Goal: Task Accomplishment & Management: Complete application form

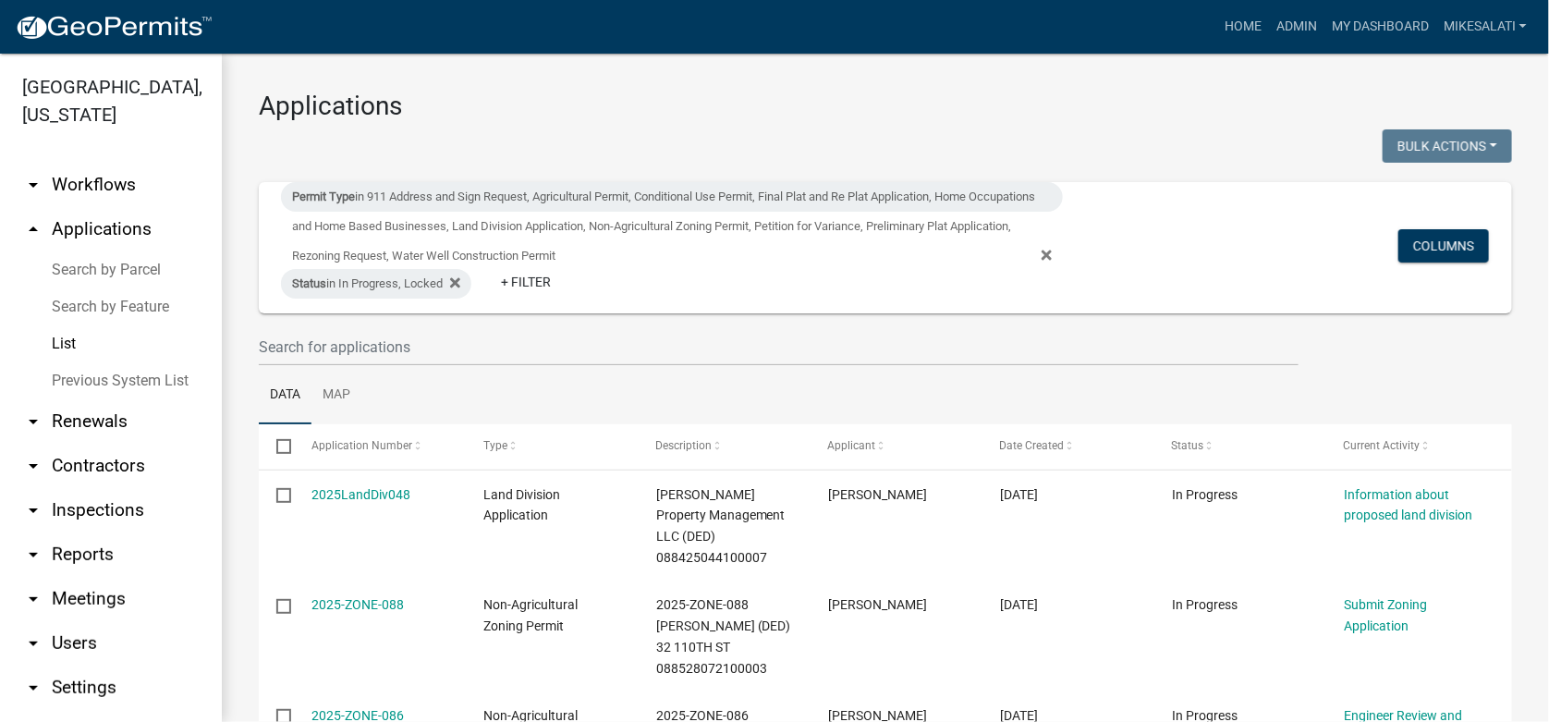
scroll to position [171, 0]
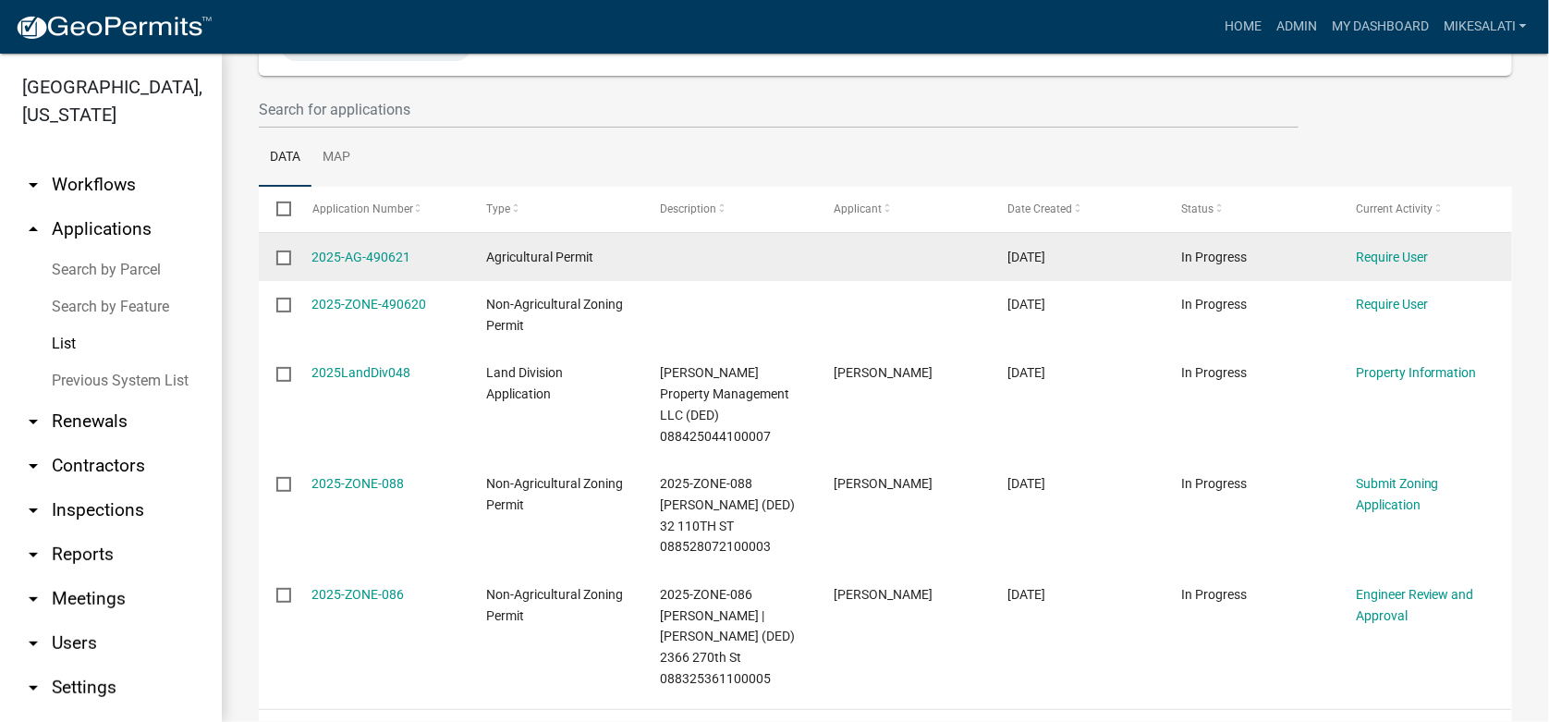
scroll to position [266, 0]
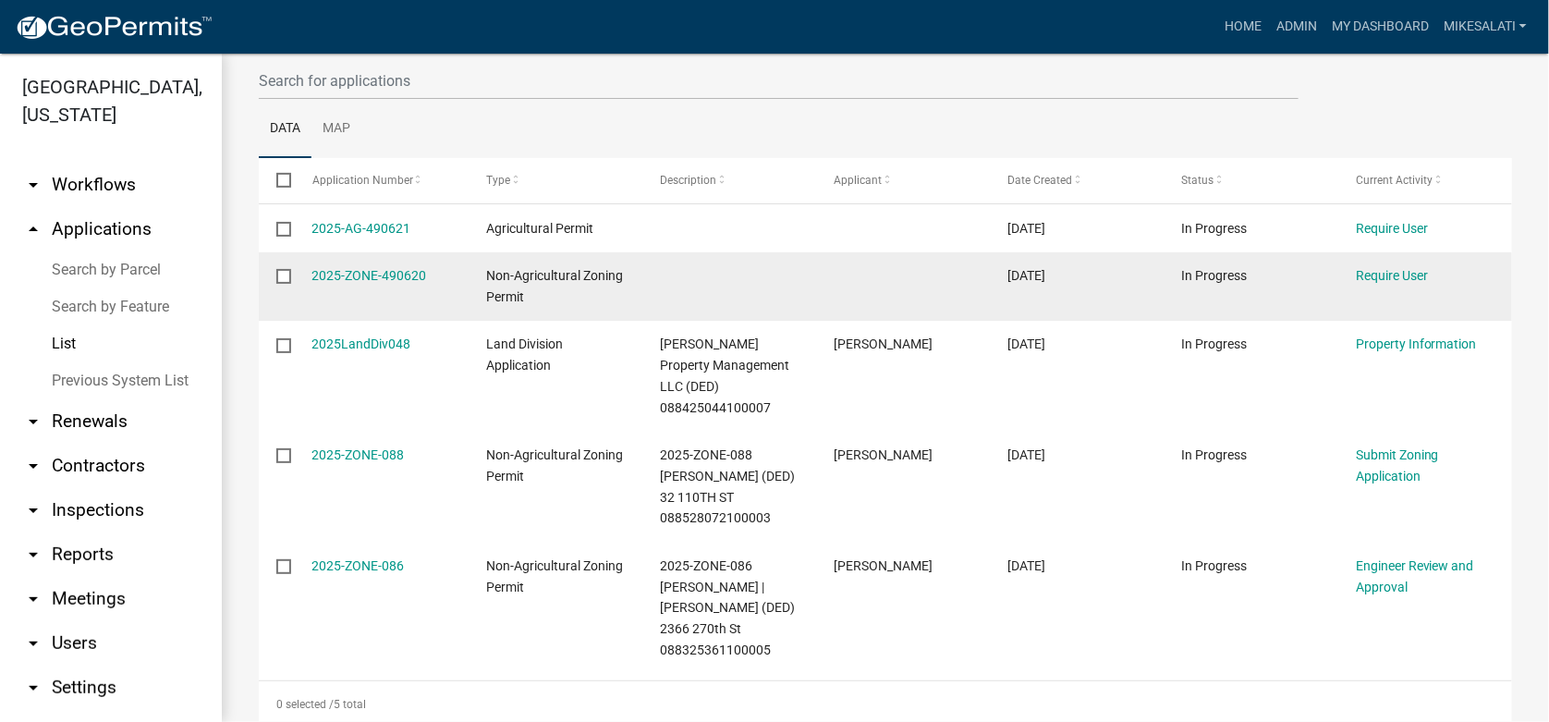
click at [286, 272] on input "checkbox" at bounding box center [282, 275] width 12 height 12
checkbox input "true"
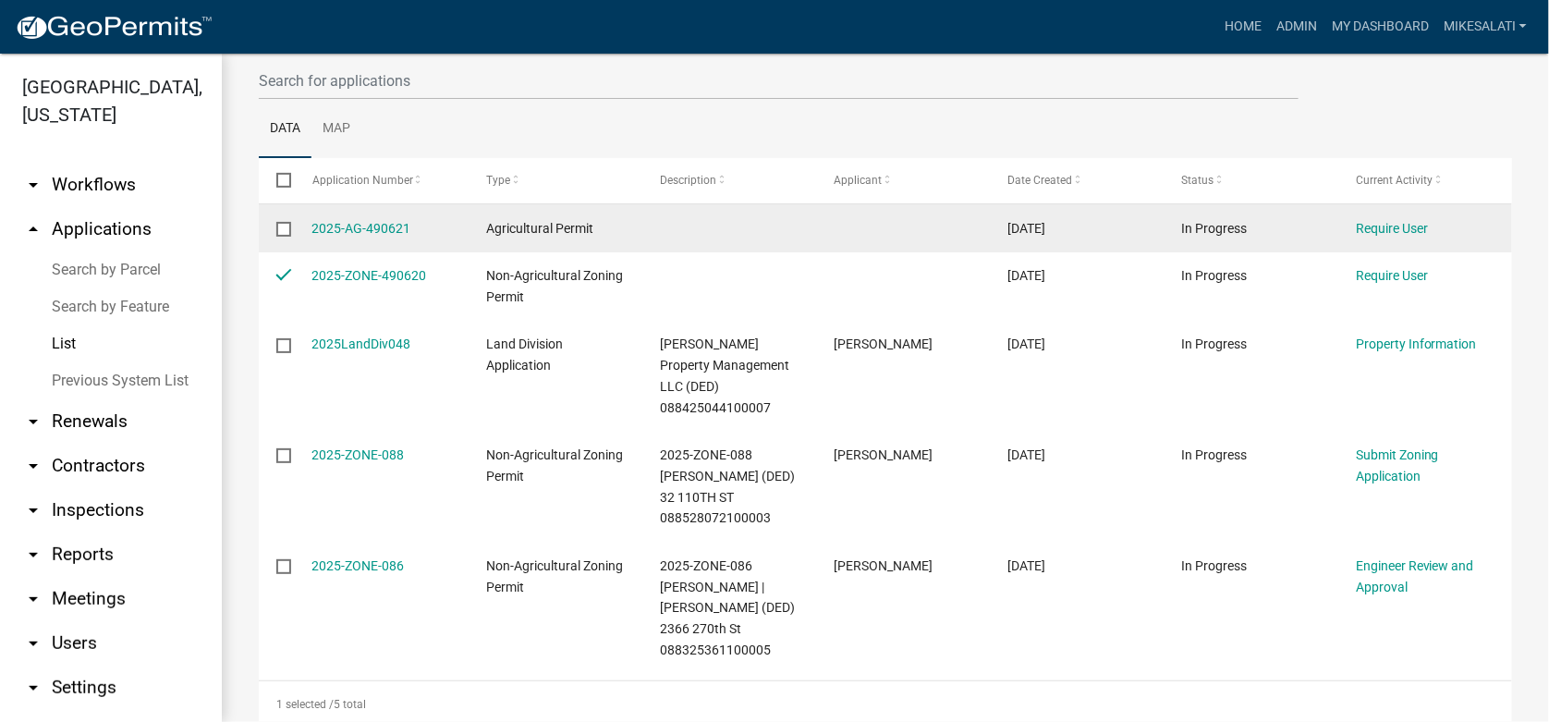
click at [285, 225] on input "checkbox" at bounding box center [282, 228] width 12 height 12
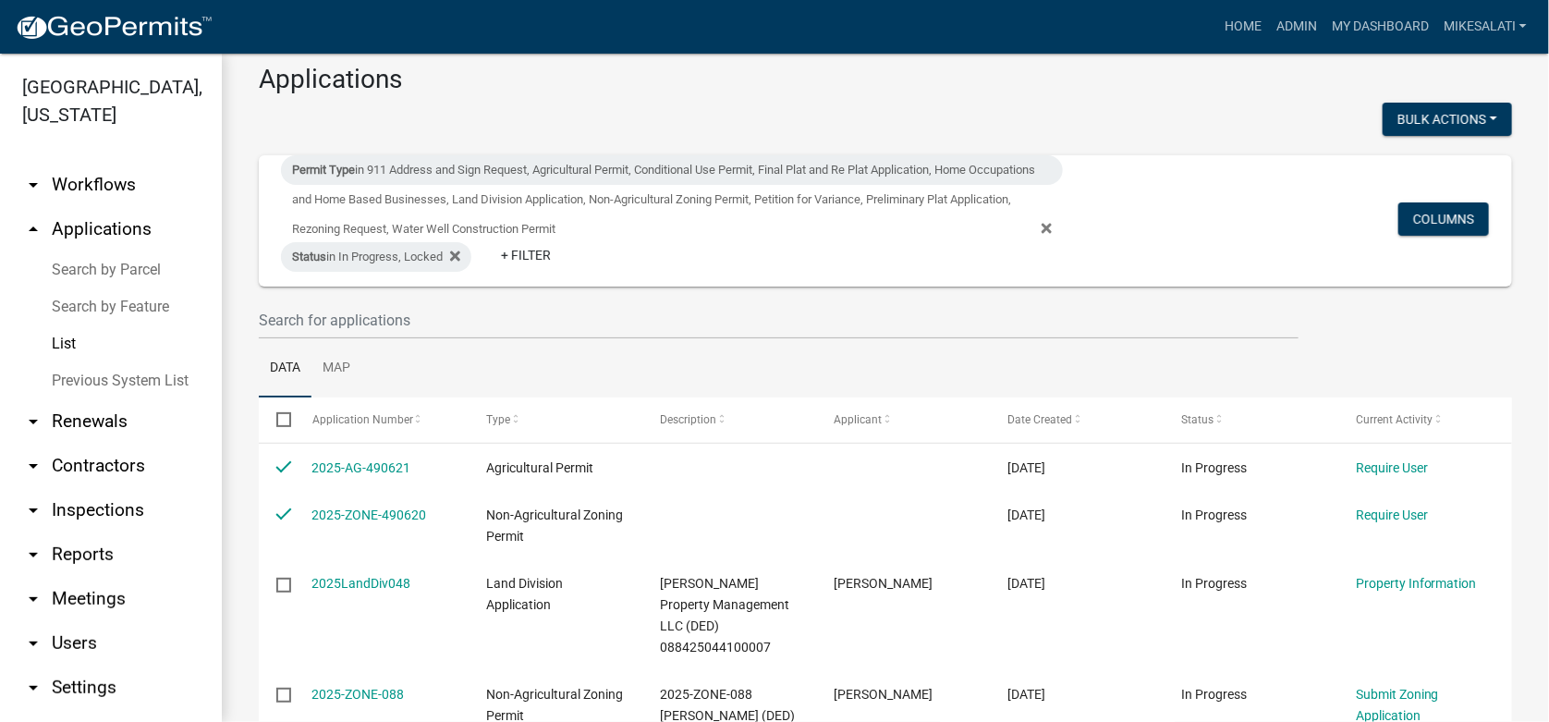
scroll to position [0, 0]
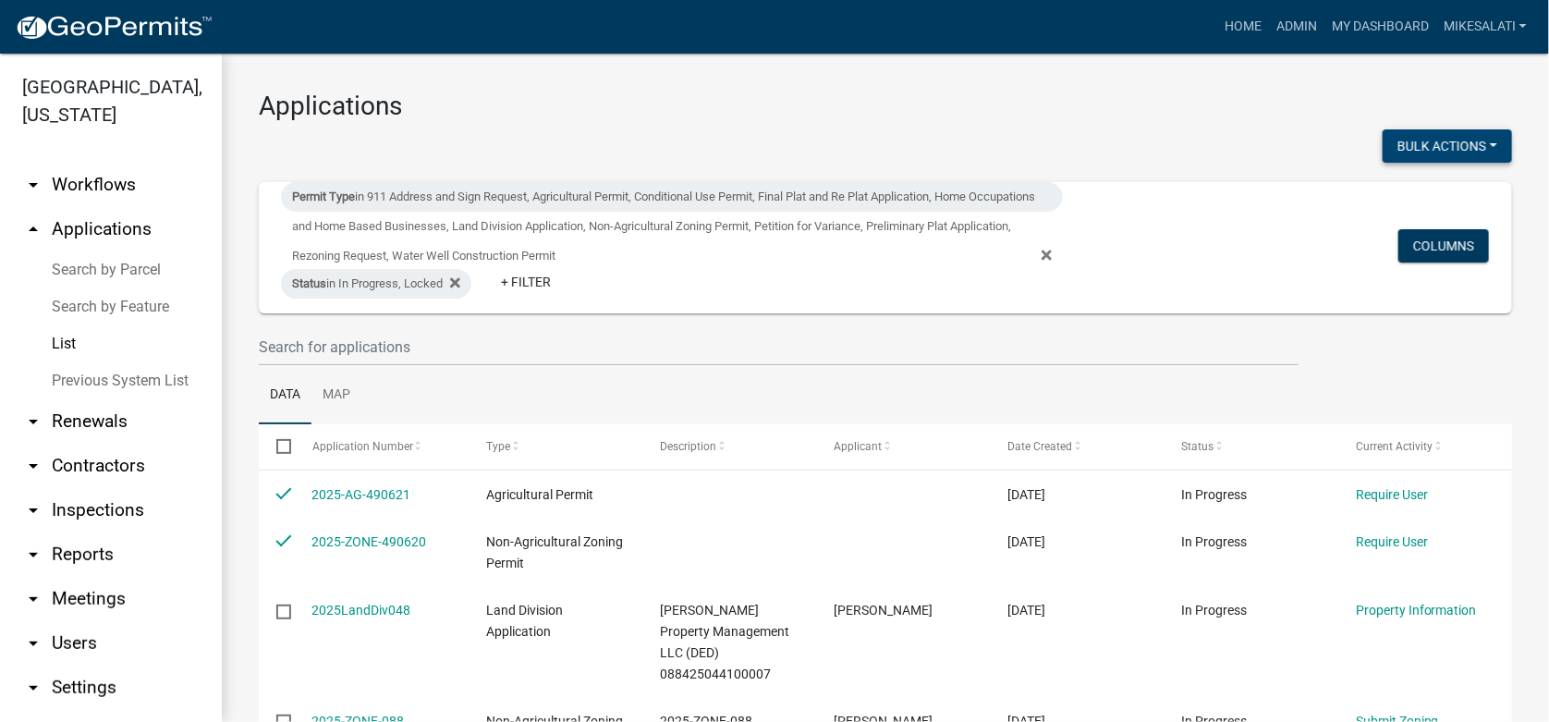
click at [1457, 137] on button "Bulk Actions" at bounding box center [1446, 145] width 129 height 33
click at [1415, 196] on button "Void" at bounding box center [1438, 194] width 148 height 44
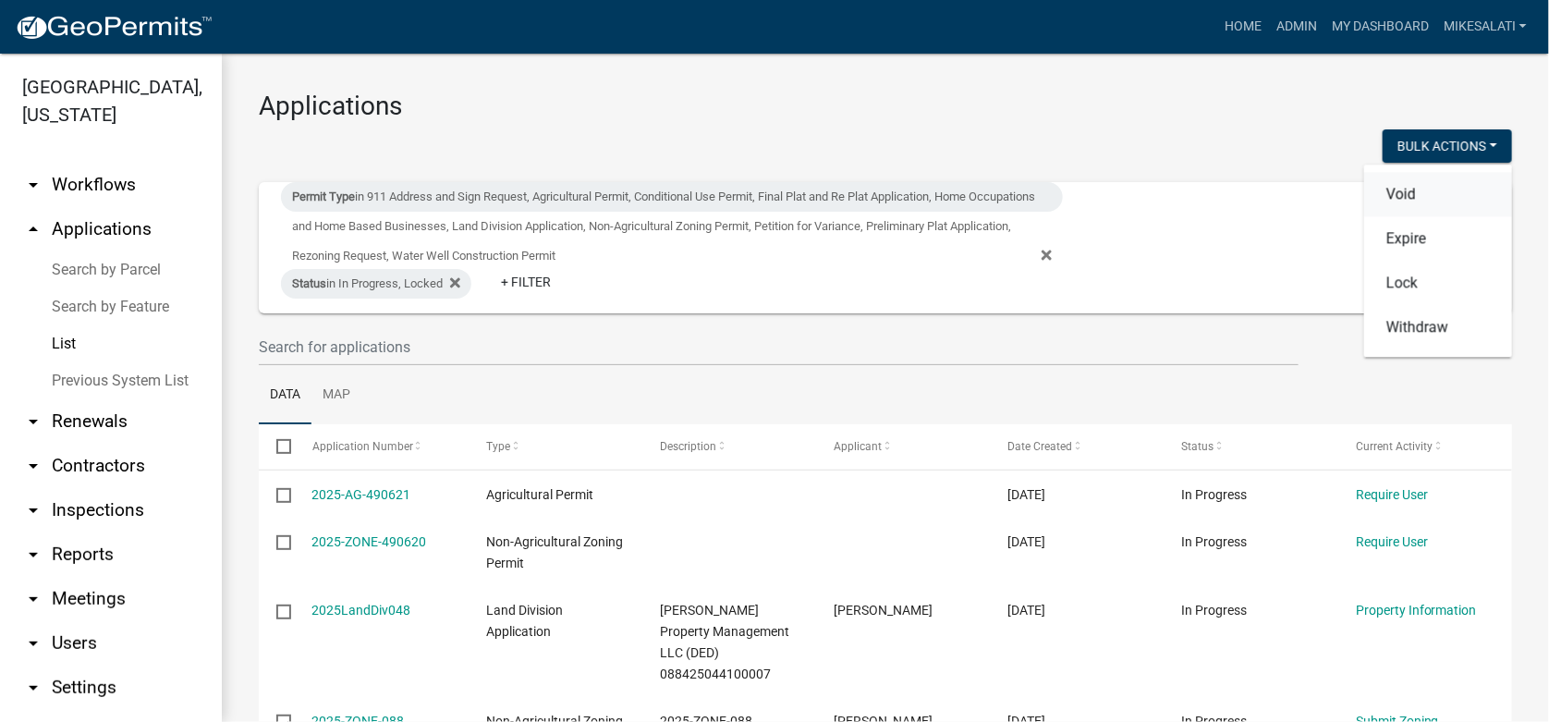
checkbox input "false"
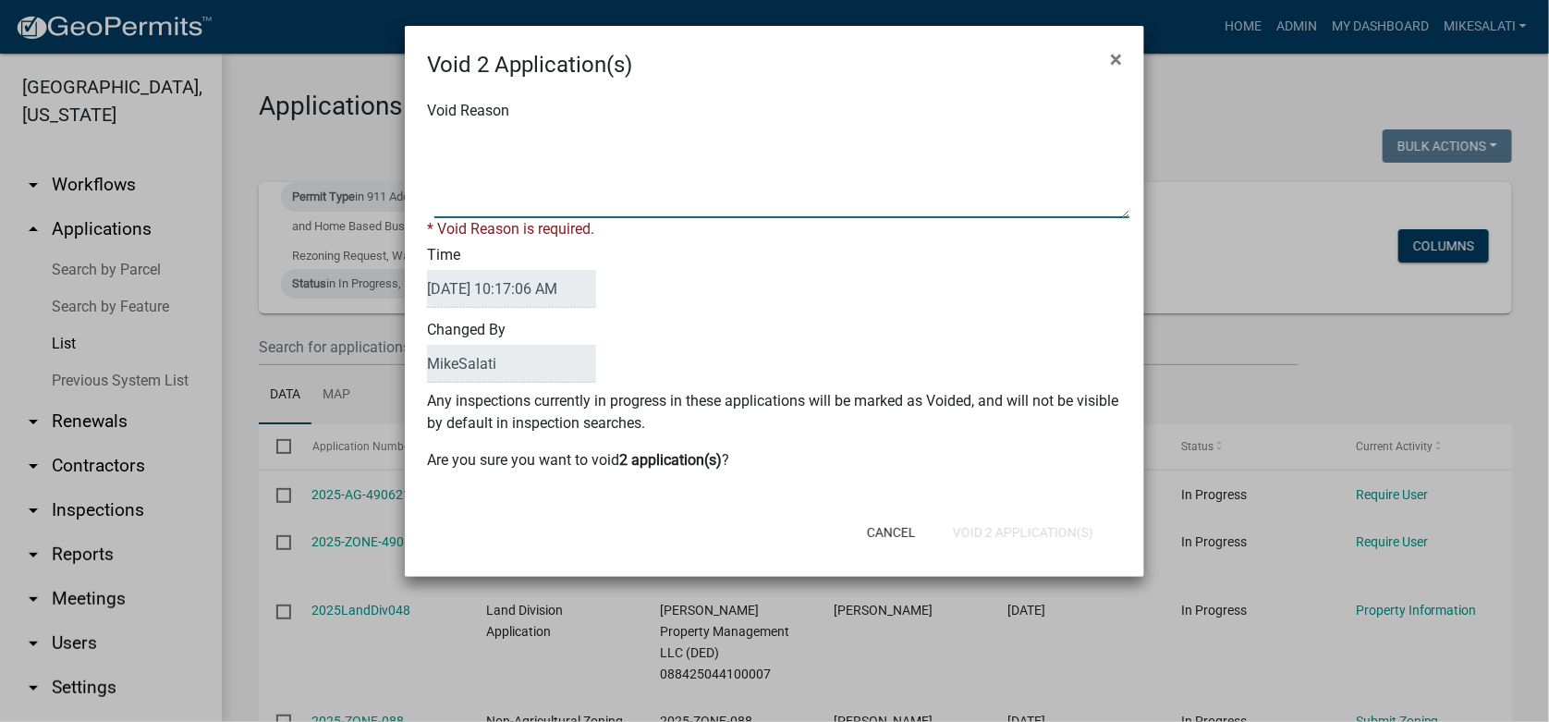
click at [463, 132] on textarea "Void Reason" at bounding box center [781, 172] width 695 height 92
type textarea "."
click at [990, 529] on div "Cancel Void 2 Application(s)" at bounding box center [895, 532] width 456 height 48
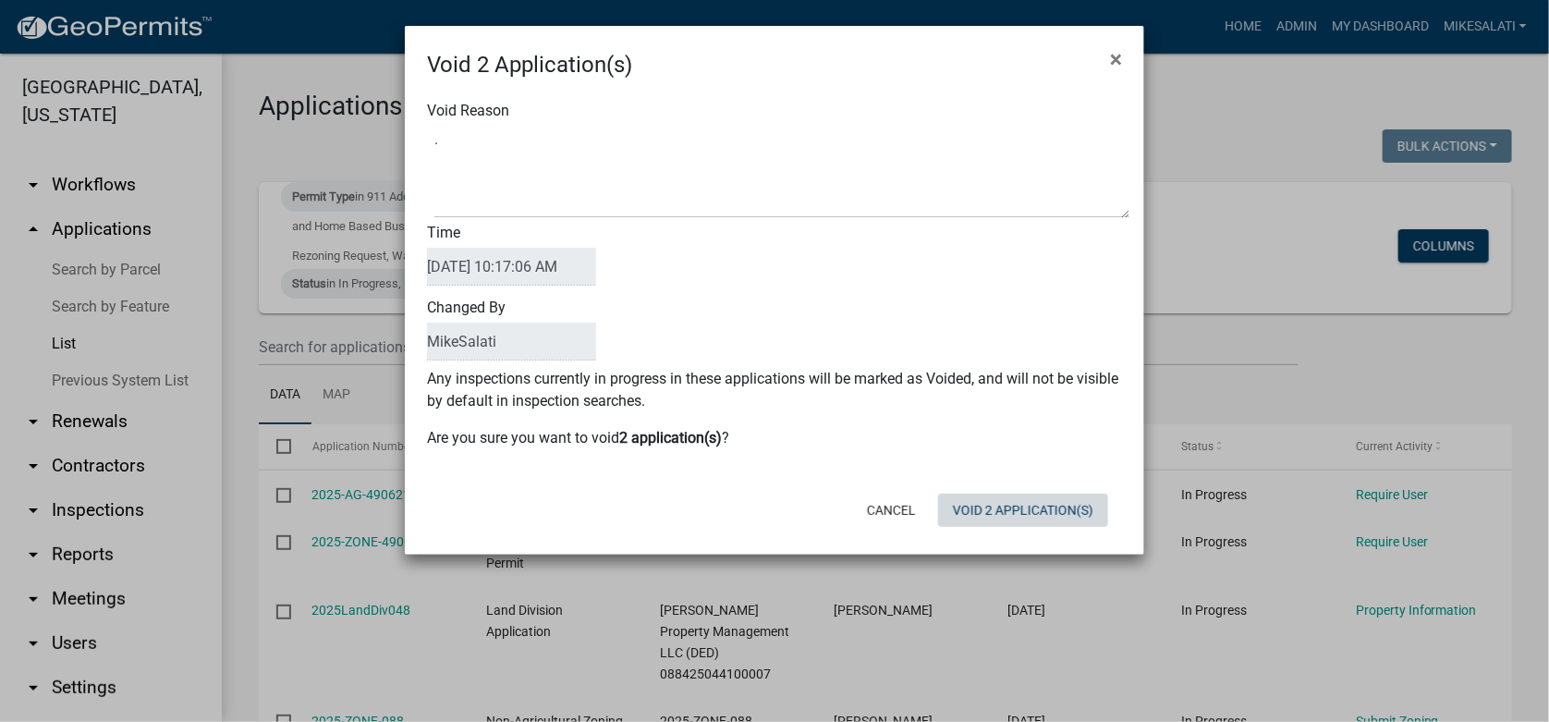
click at [1007, 510] on button "Void 2 Application(s)" at bounding box center [1023, 509] width 170 height 33
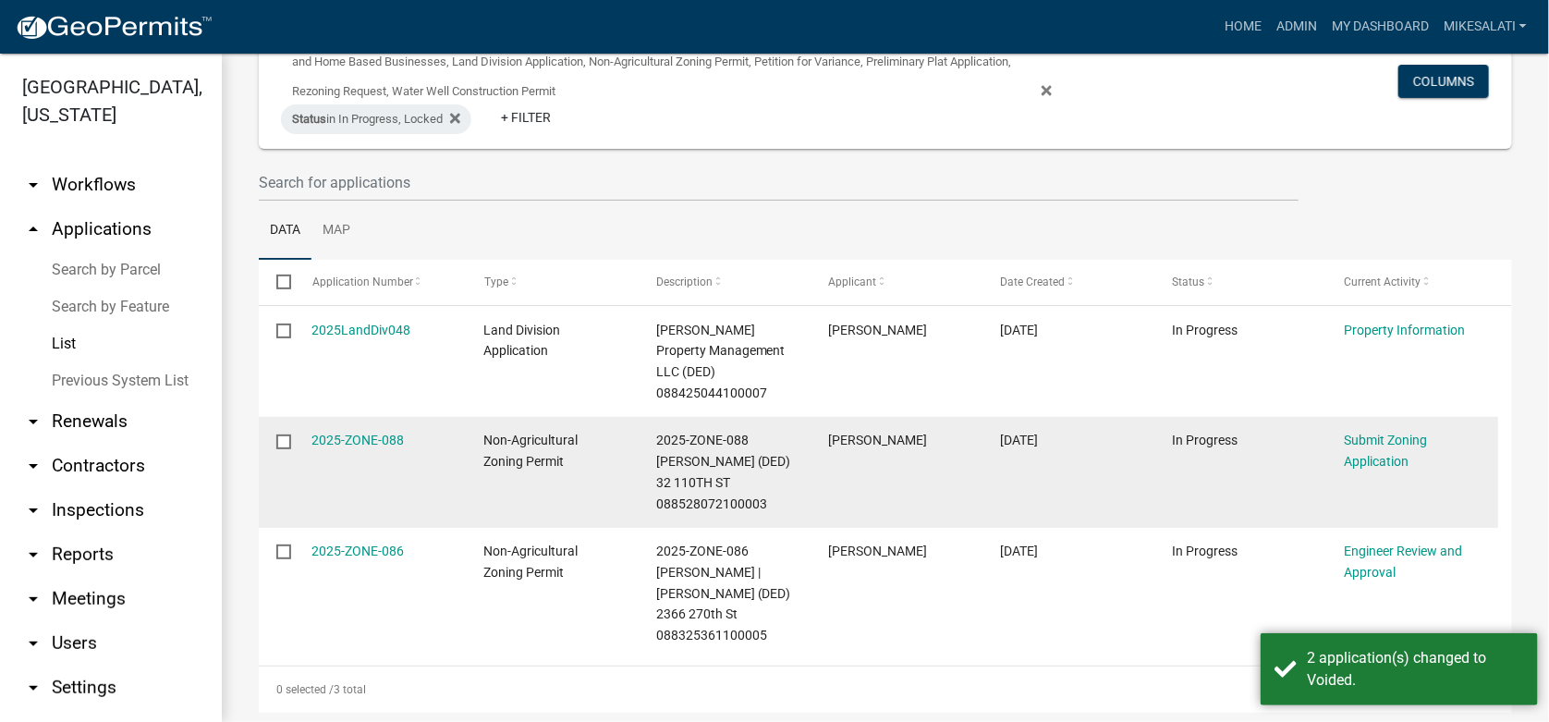
scroll to position [171, 0]
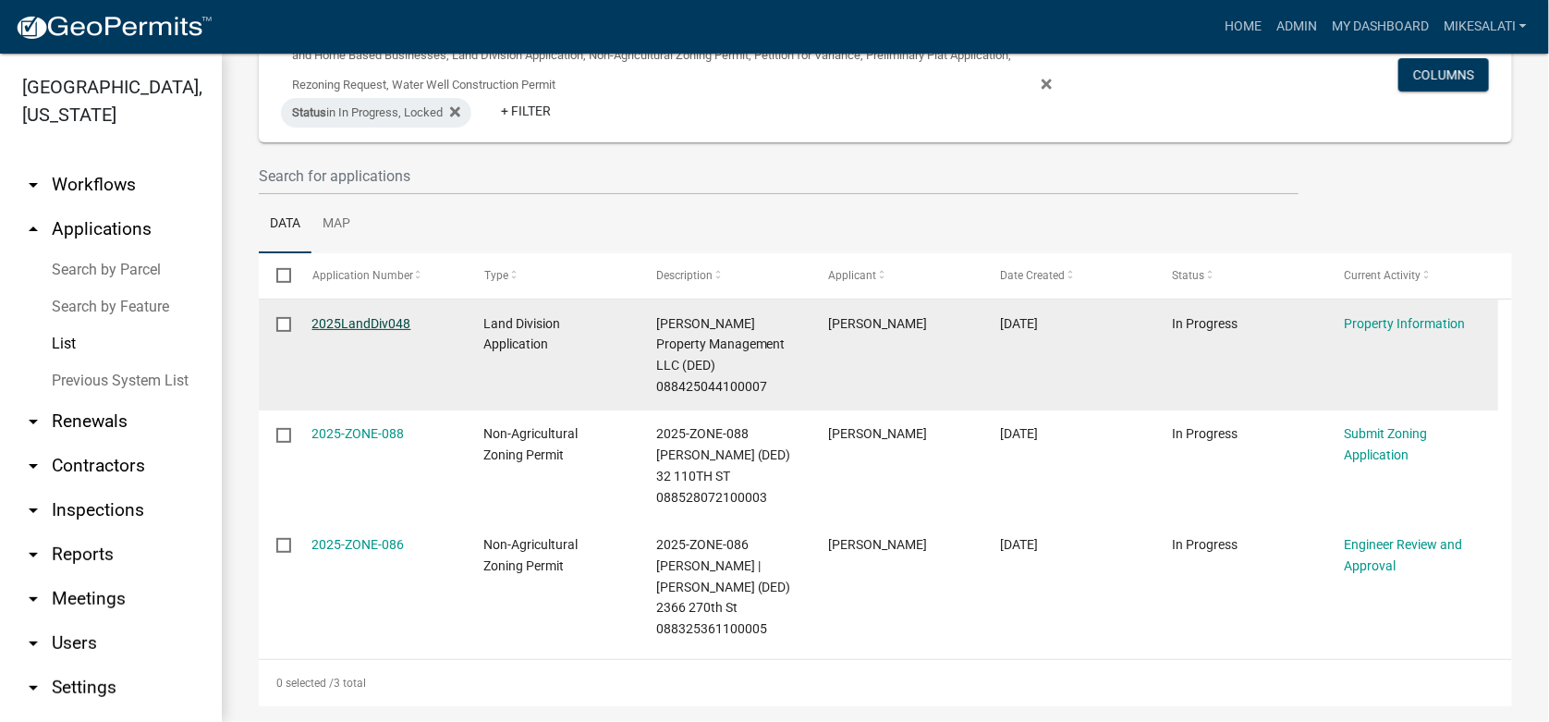
click at [352, 322] on link "2025LandDiv048" at bounding box center [361, 323] width 99 height 15
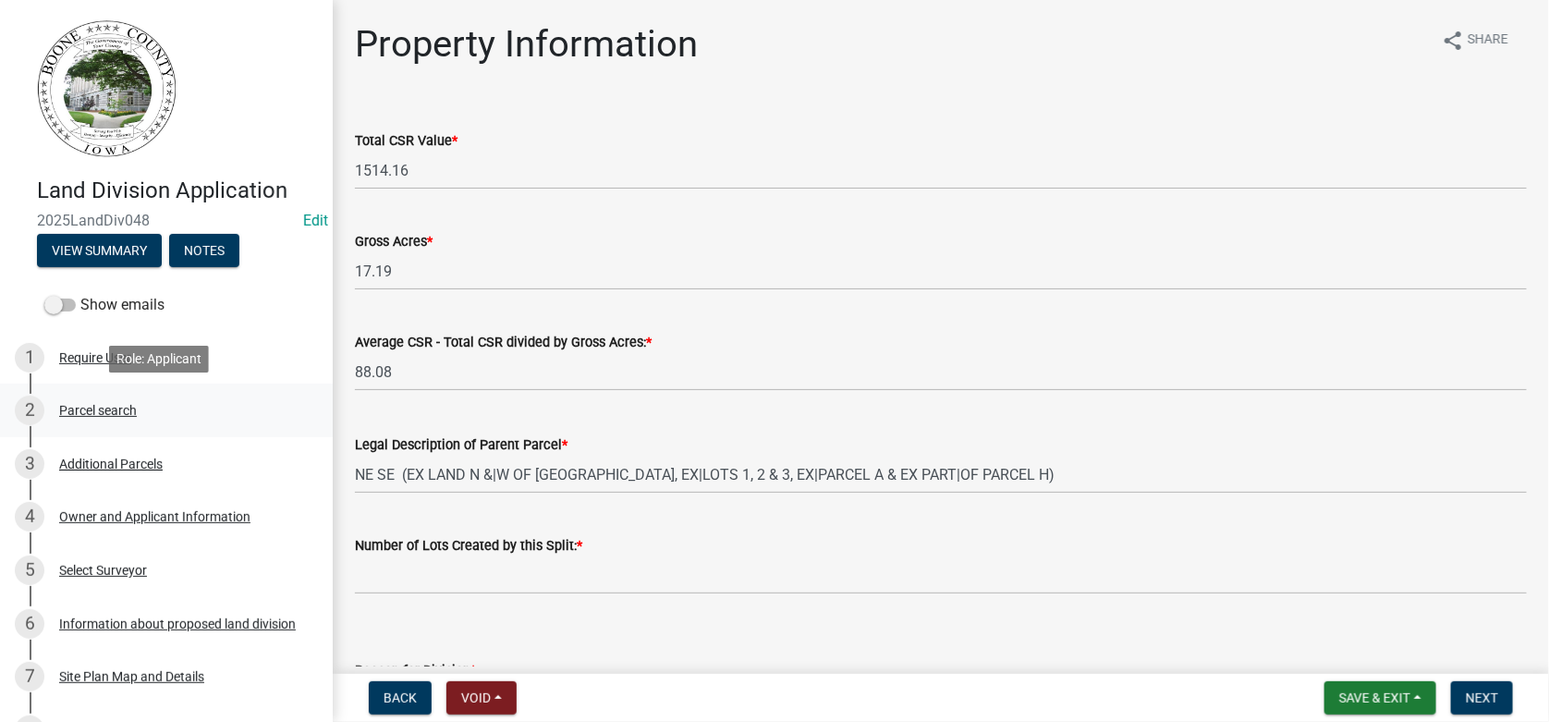
drag, startPoint x: 98, startPoint y: 423, endPoint x: 114, endPoint y: 419, distance: 16.1
click at [98, 421] on div "2 Parcel search" at bounding box center [159, 410] width 288 height 30
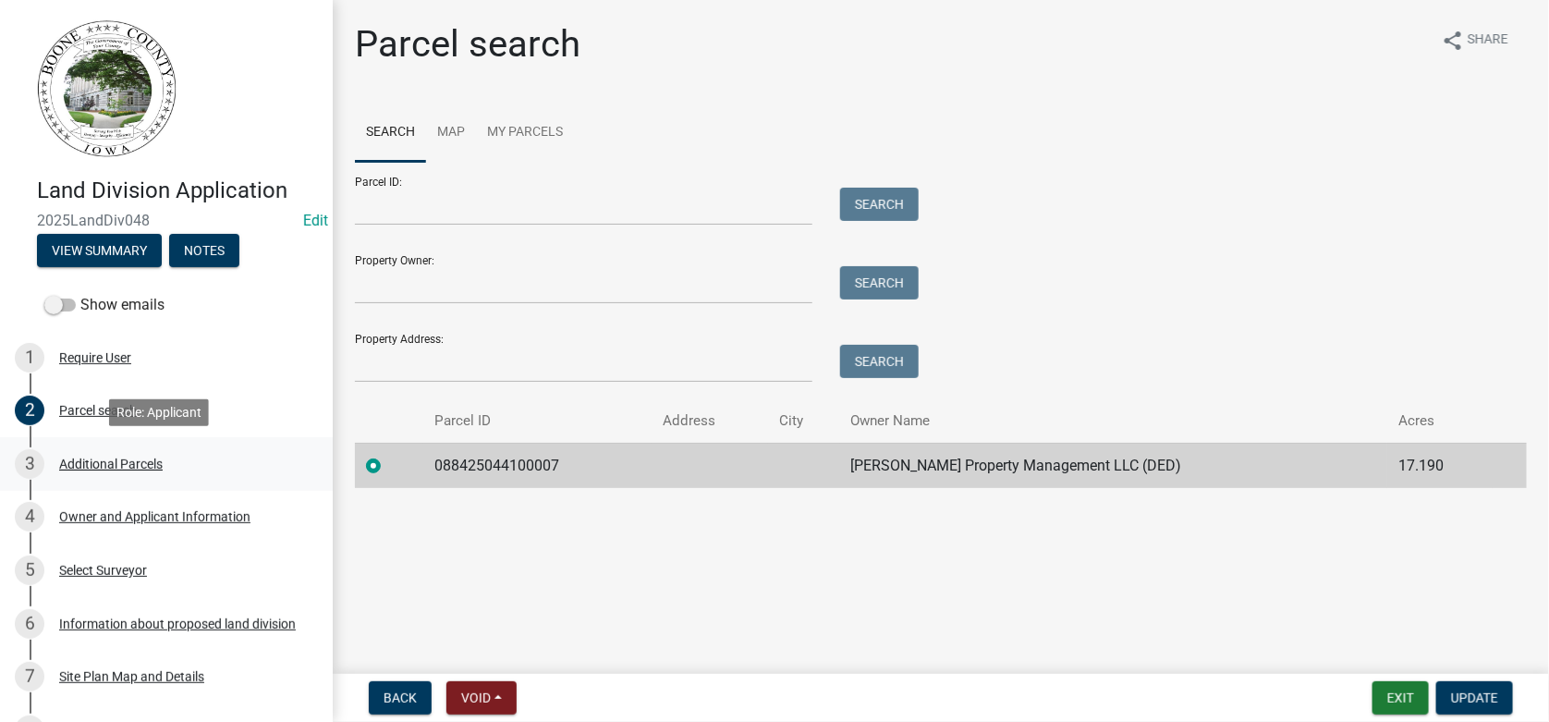
click at [94, 464] on div "Additional Parcels" at bounding box center [110, 463] width 103 height 13
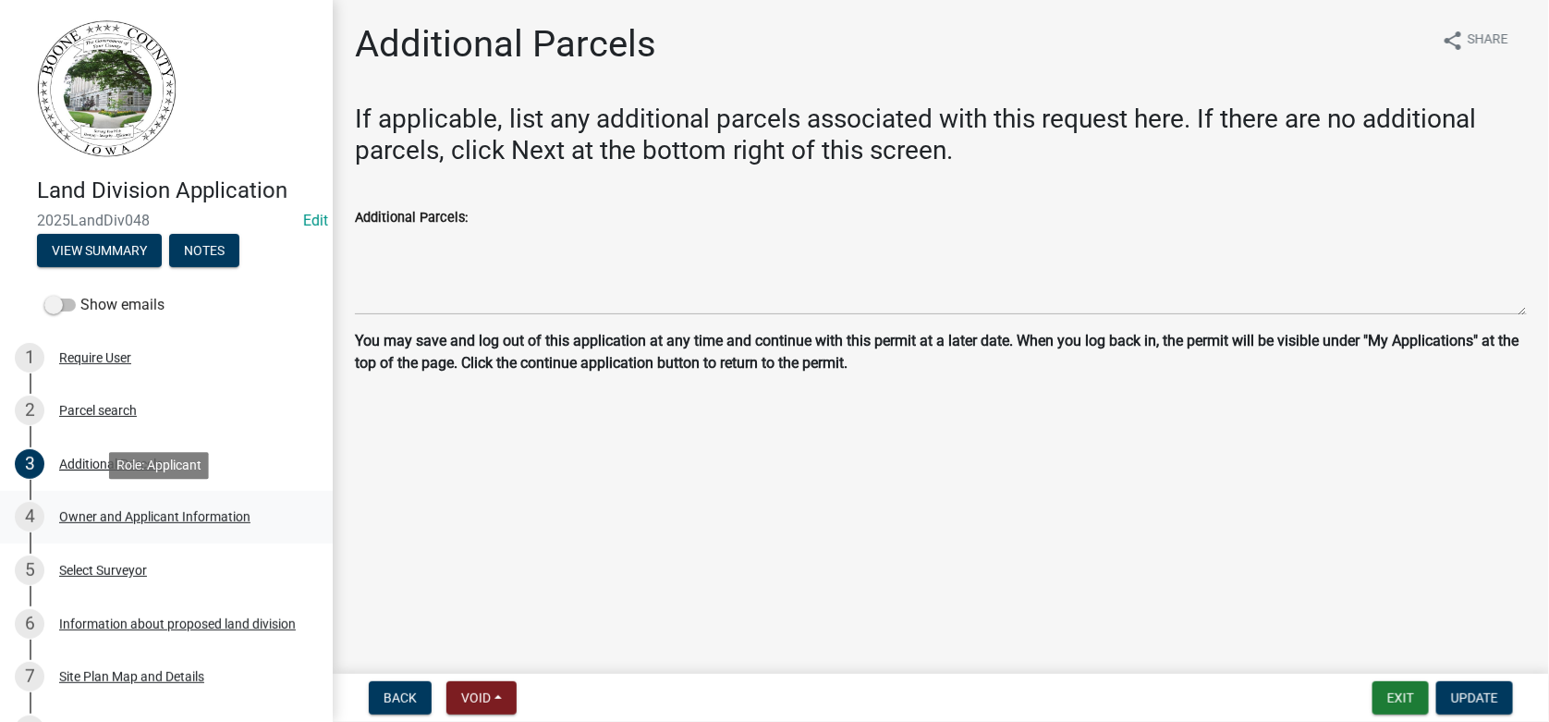
click at [130, 518] on div "Owner and Applicant Information" at bounding box center [154, 516] width 191 height 13
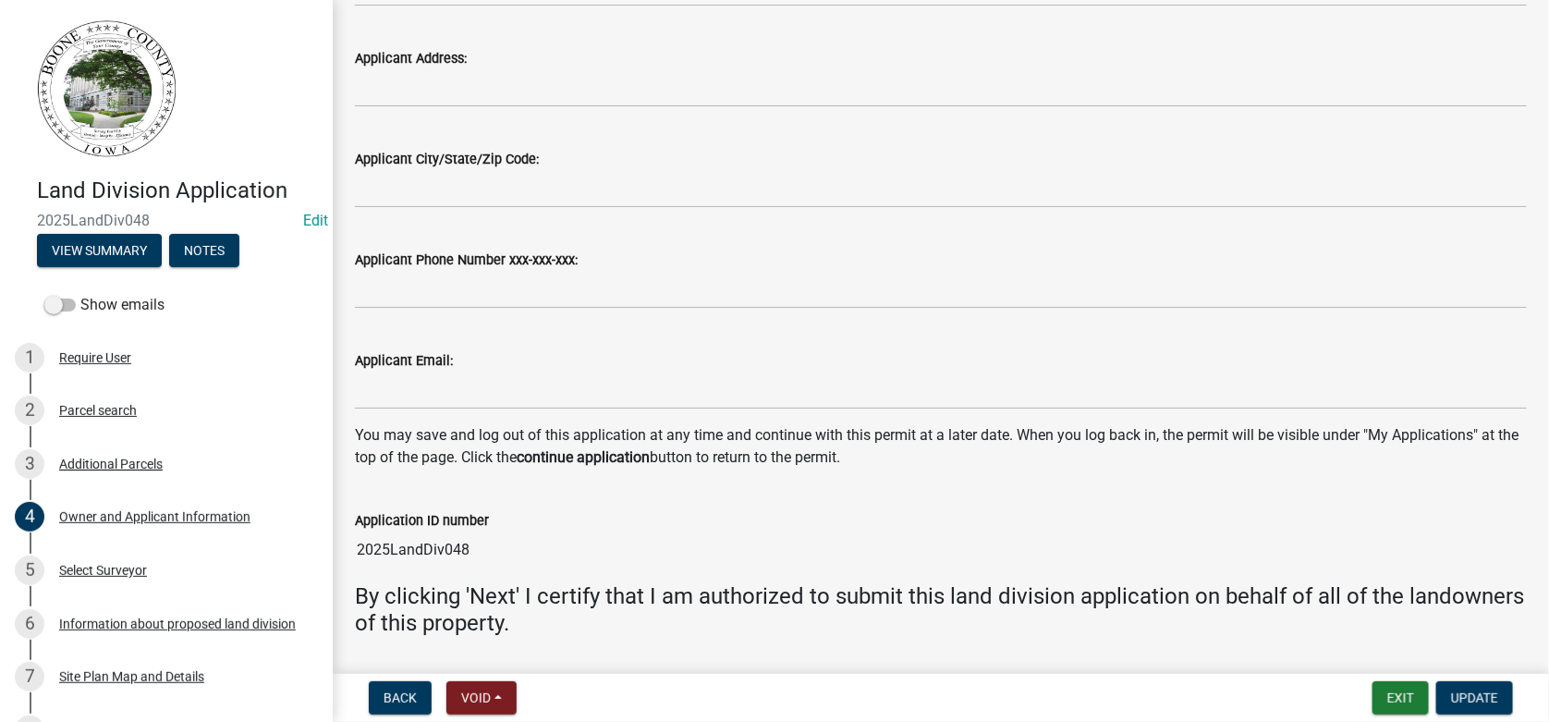
scroll to position [1610, 0]
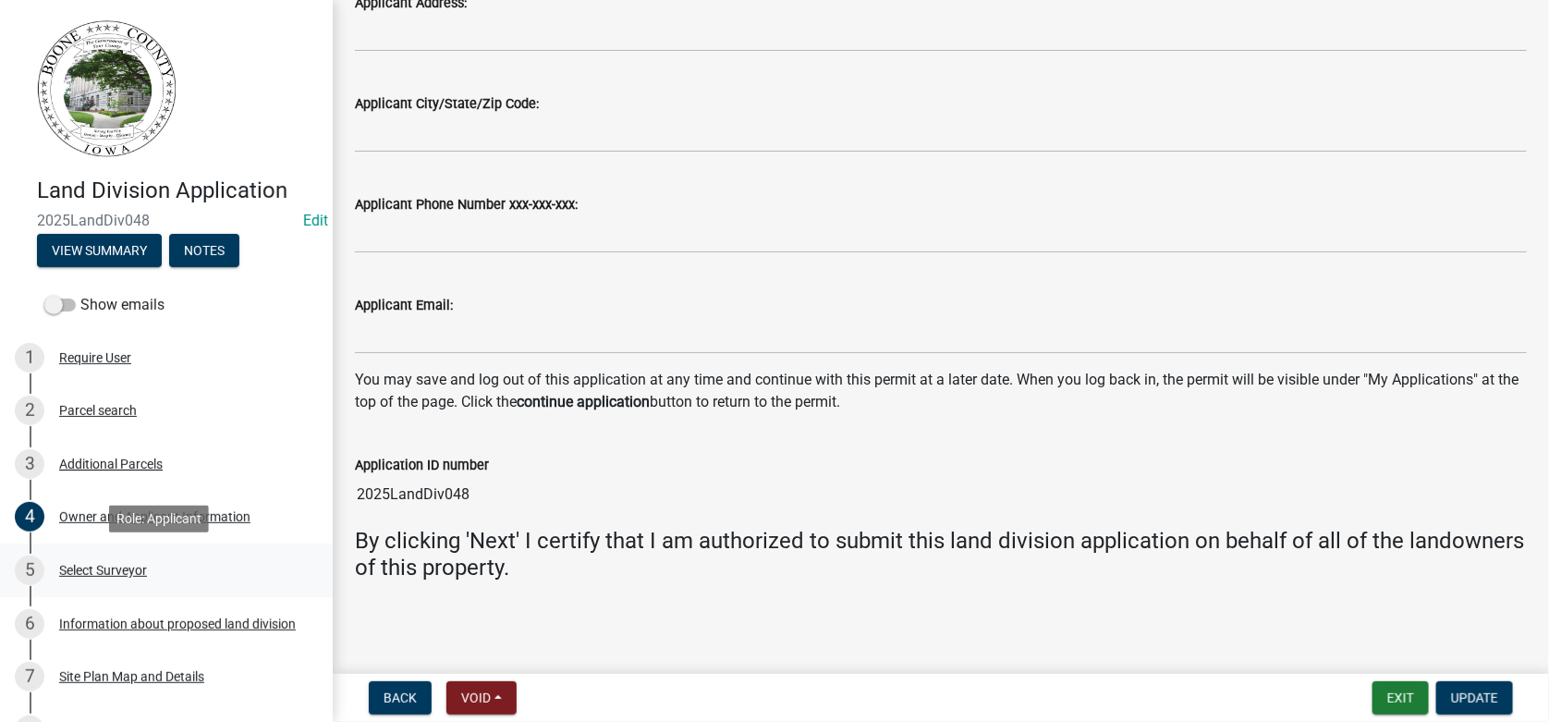
click at [100, 565] on div "Select Surveyor" at bounding box center [103, 570] width 88 height 13
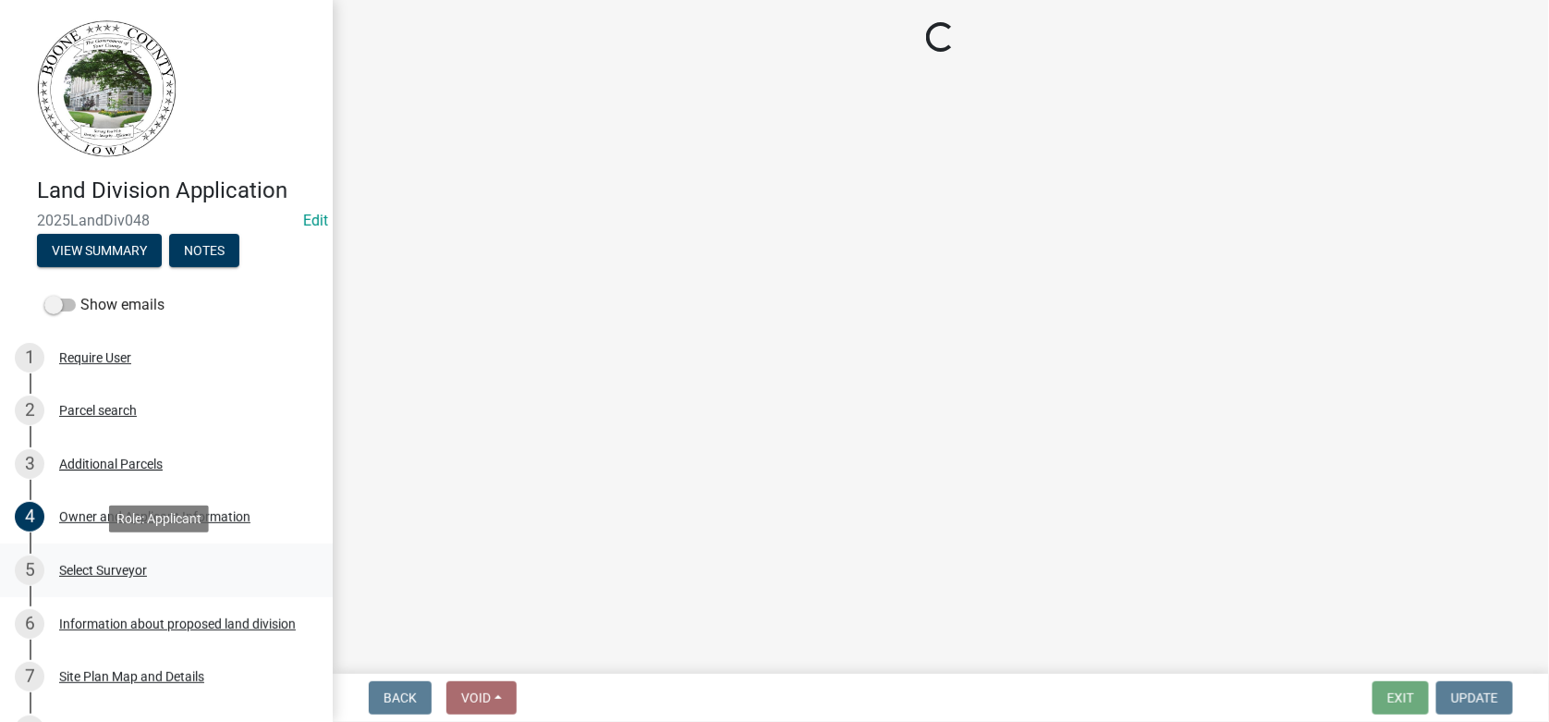
scroll to position [0, 0]
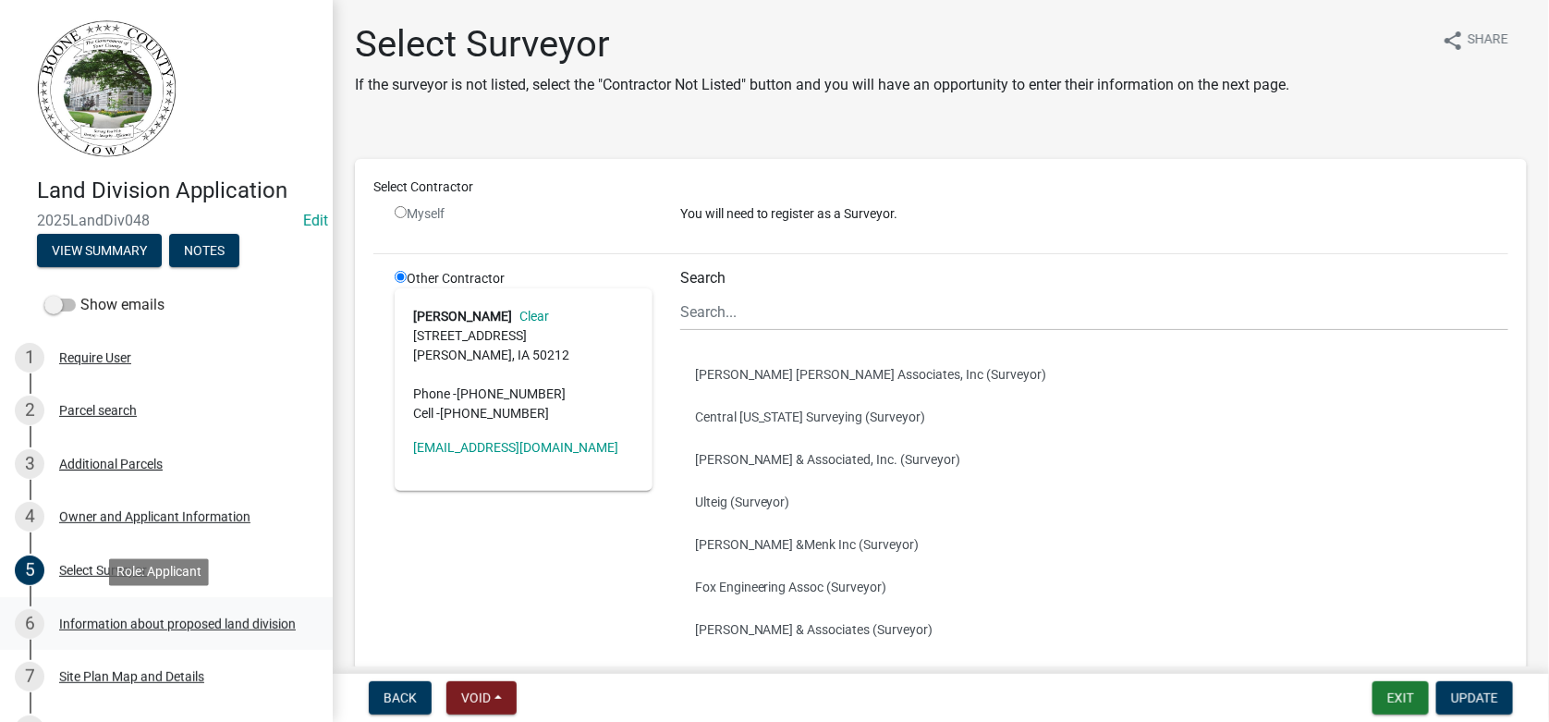
click at [95, 619] on div "Information about proposed land division" at bounding box center [177, 623] width 237 height 13
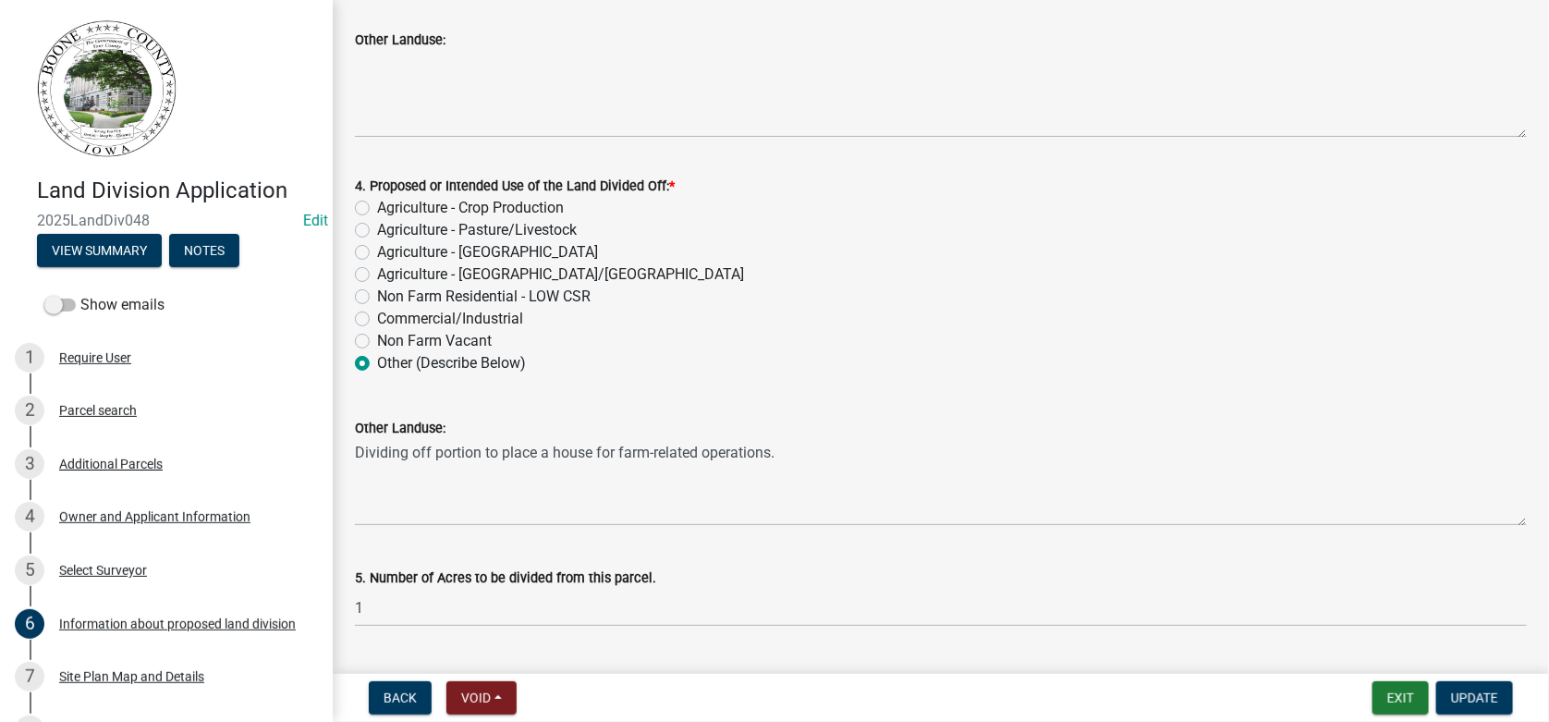
scroll to position [697, 0]
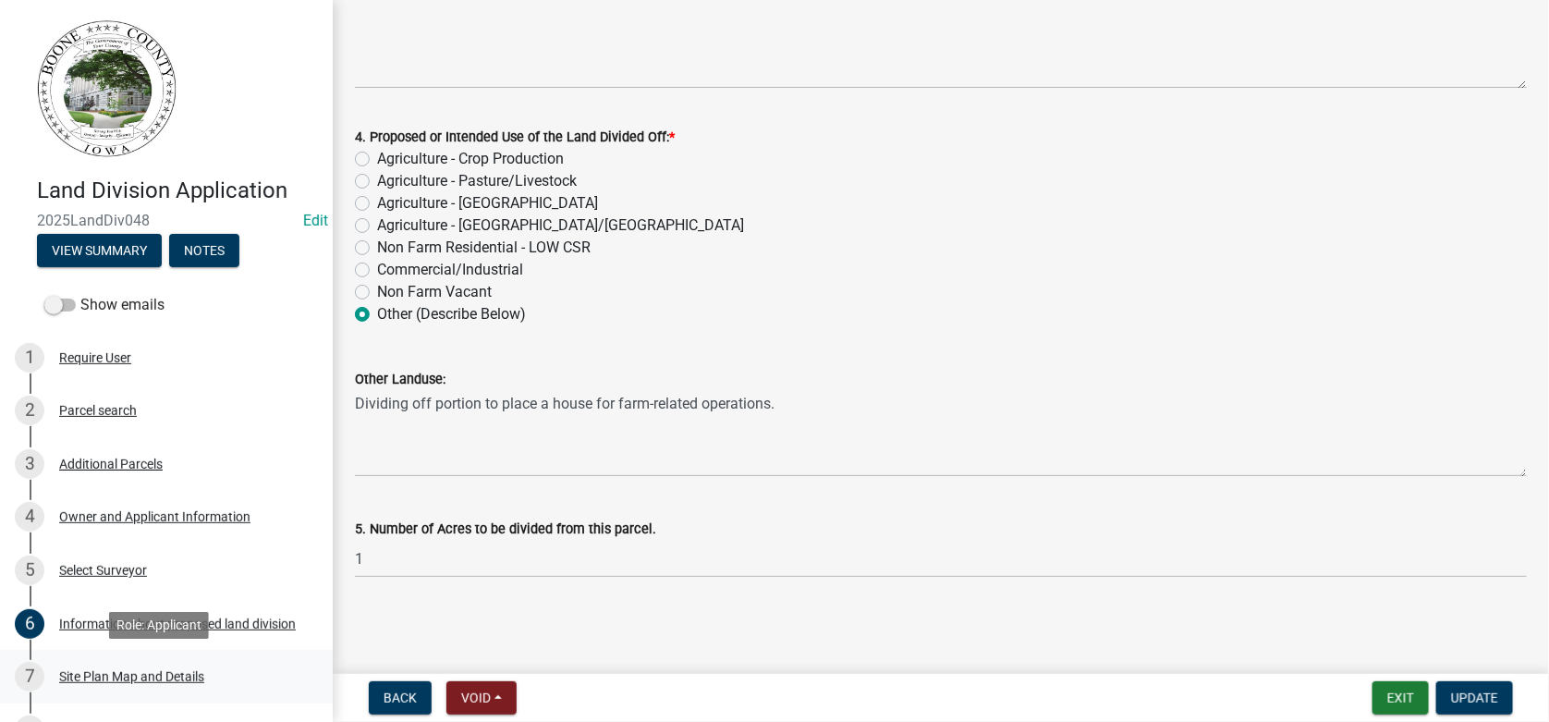
click at [102, 670] on div "Site Plan Map and Details" at bounding box center [131, 676] width 145 height 13
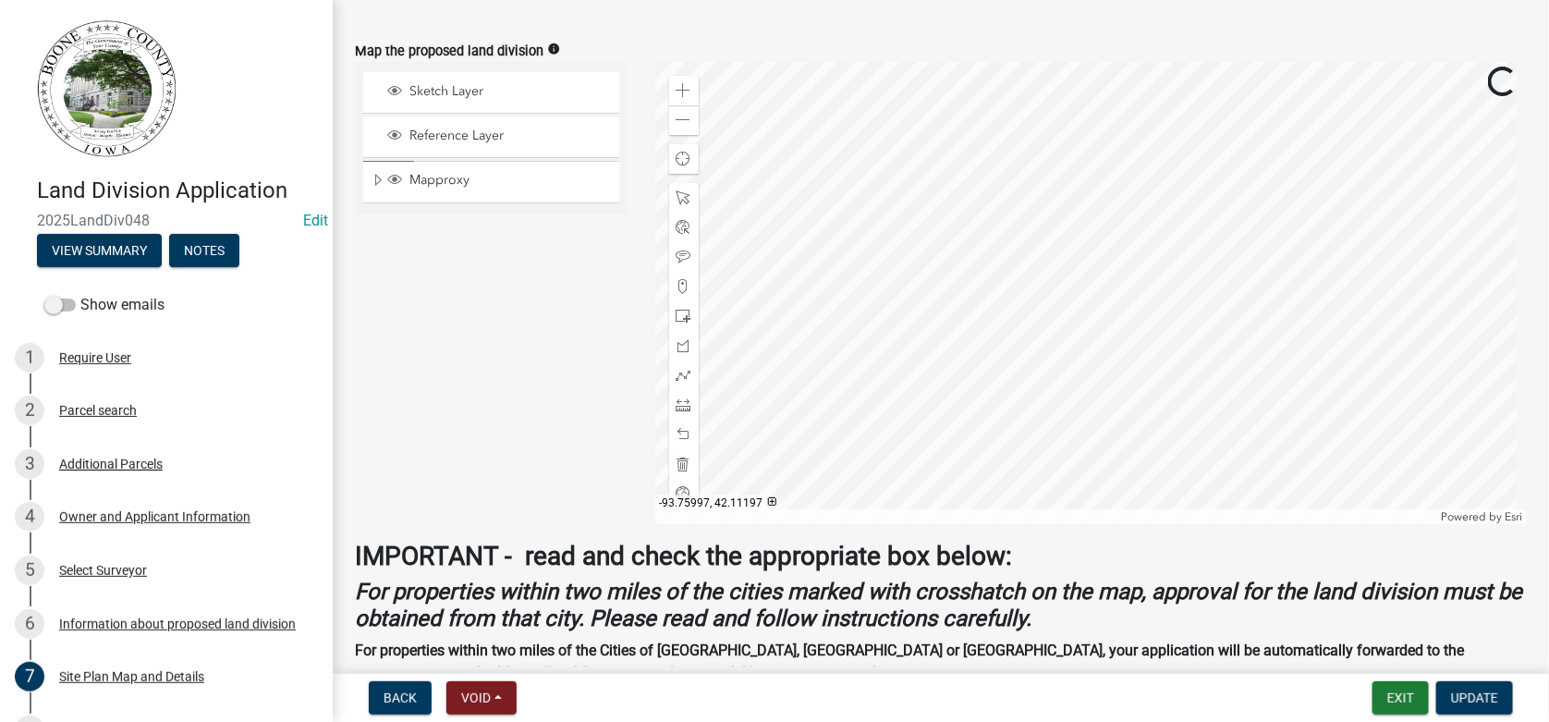
scroll to position [739, 0]
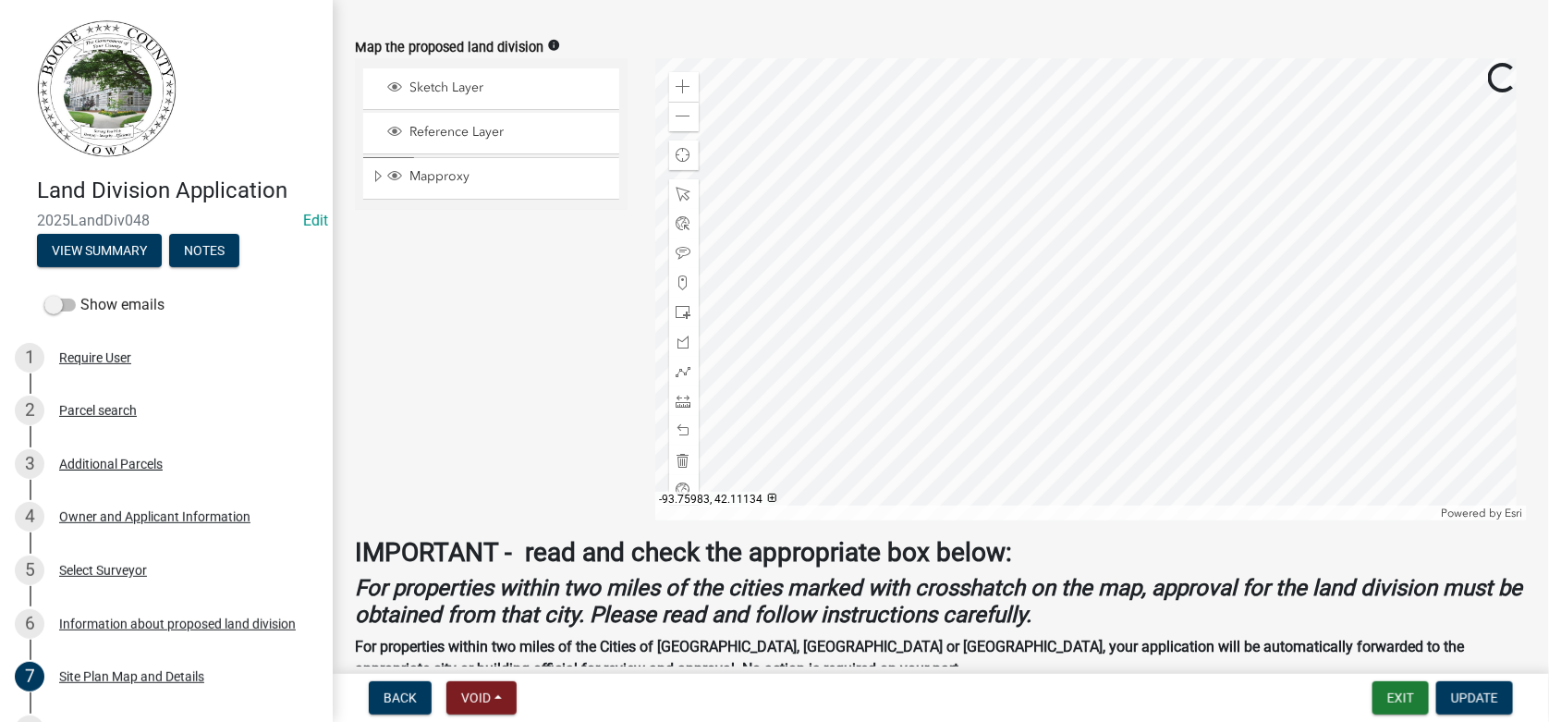
click at [1027, 306] on div at bounding box center [1091, 289] width 872 height 462
click at [684, 115] on span at bounding box center [683, 116] width 15 height 15
click at [1035, 284] on div at bounding box center [1091, 289] width 872 height 462
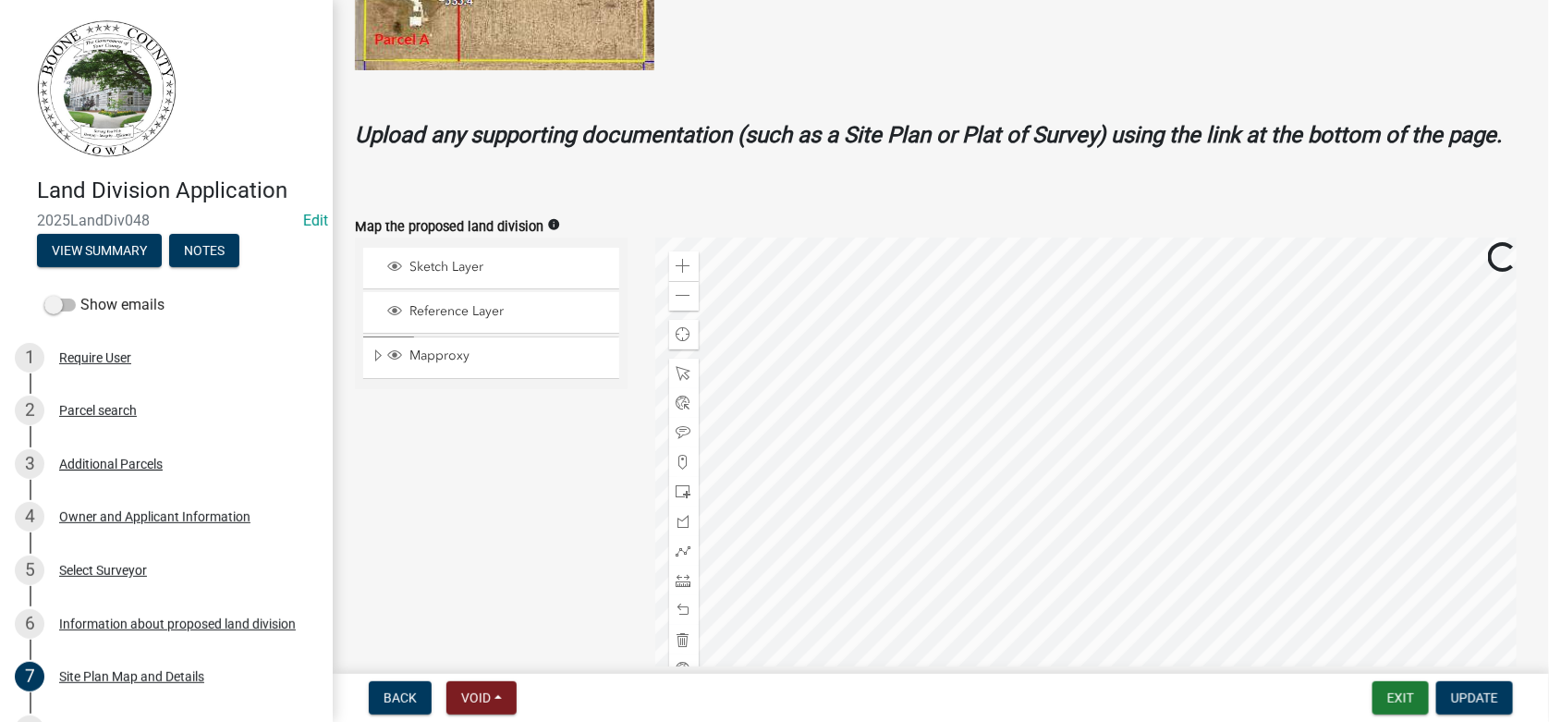
scroll to position [646, 0]
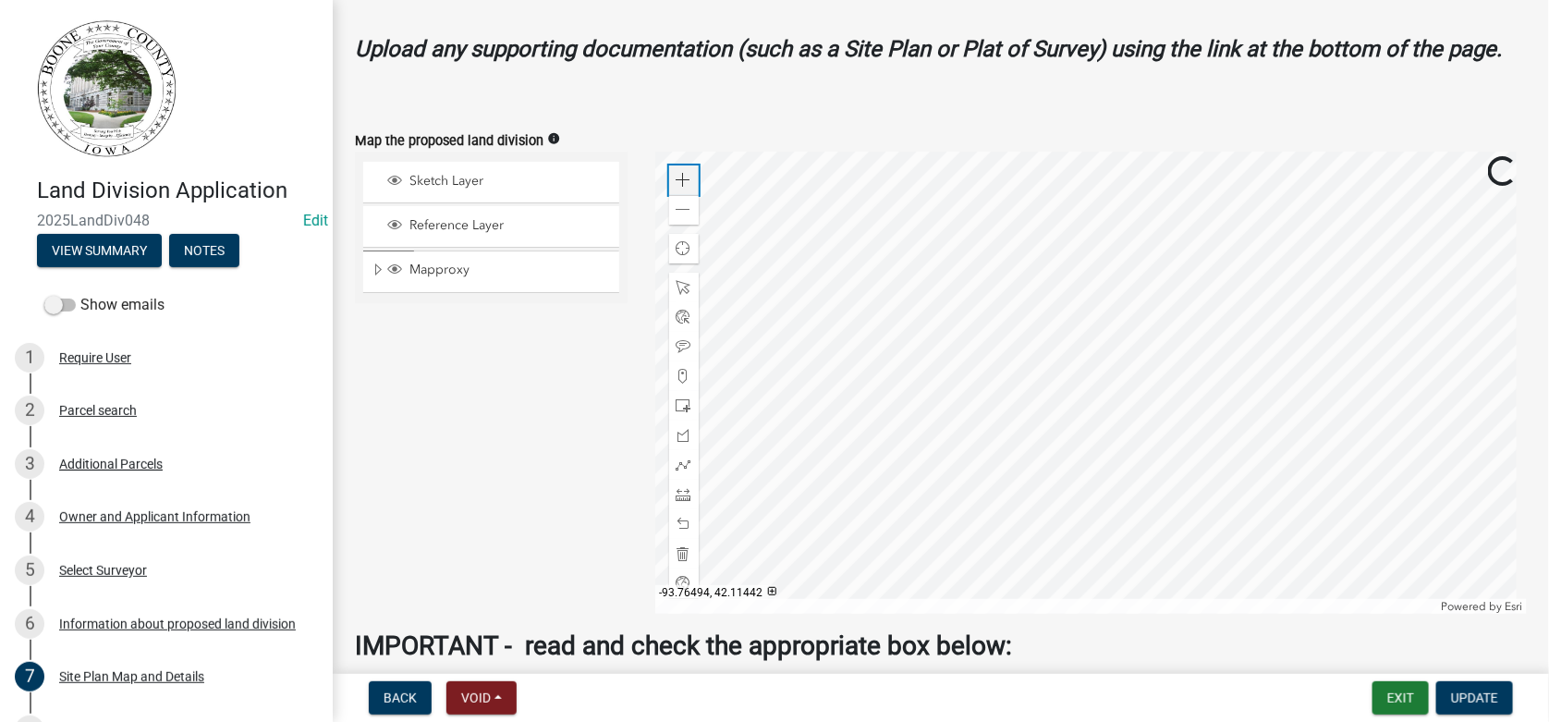
click at [688, 175] on div "Zoom in" at bounding box center [684, 180] width 30 height 30
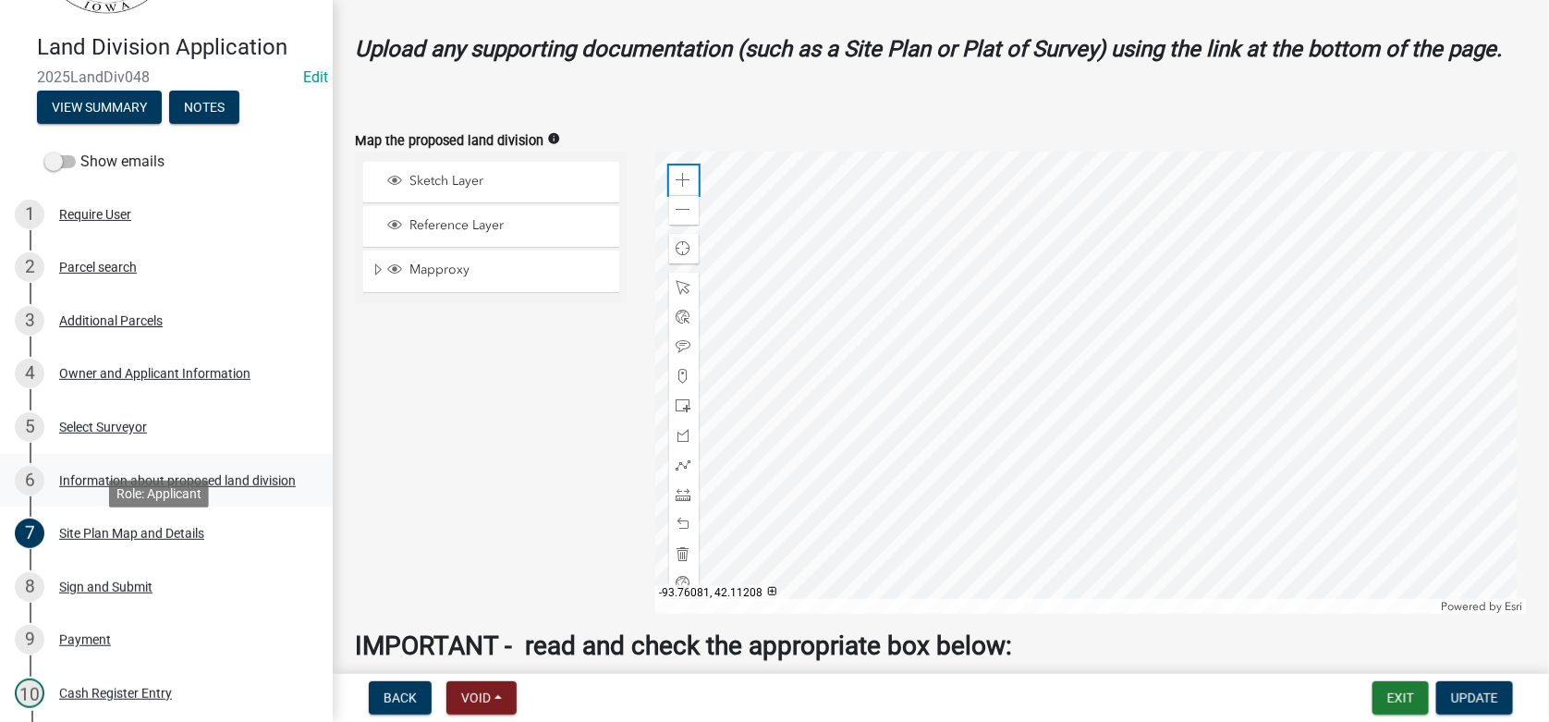
scroll to position [184, 0]
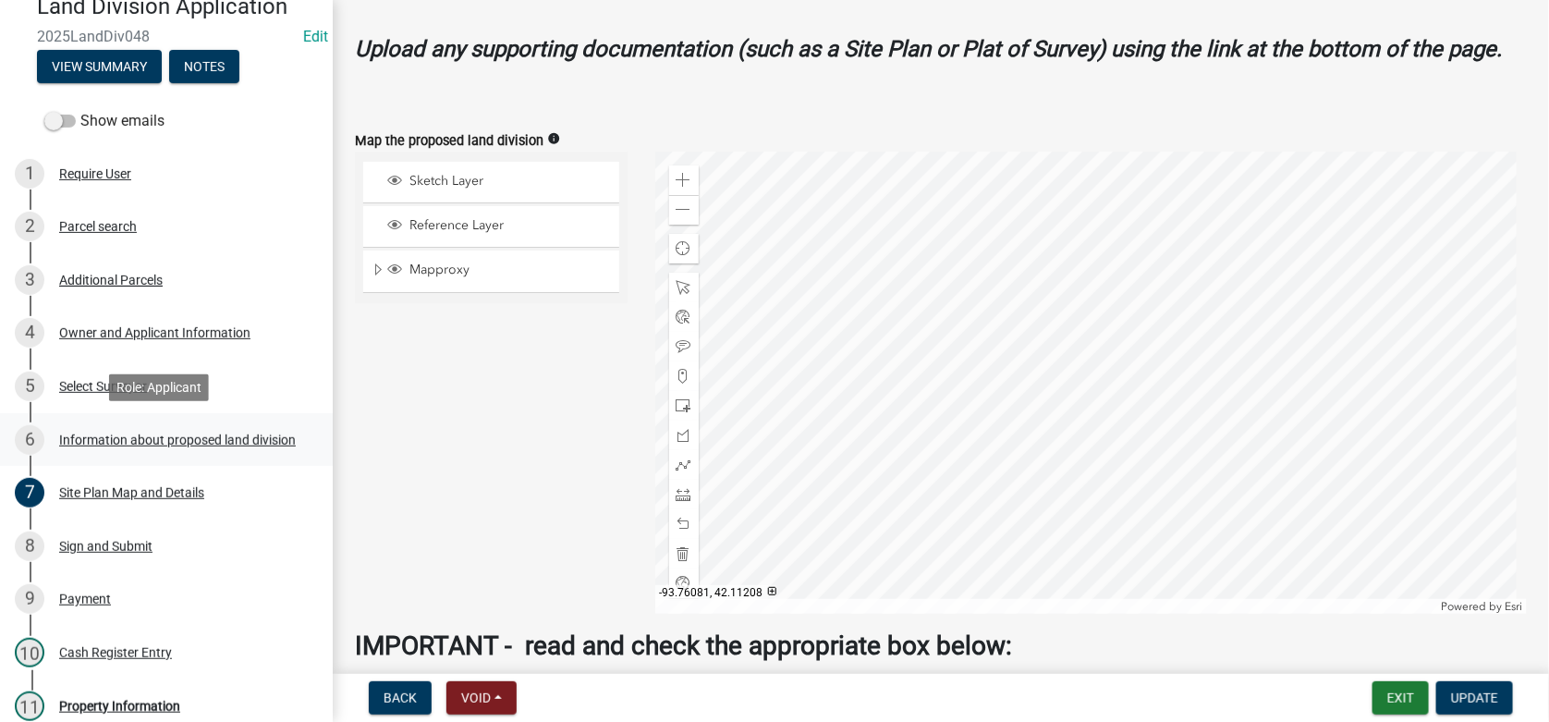
click at [132, 445] on div "Information about proposed land division" at bounding box center [177, 439] width 237 height 13
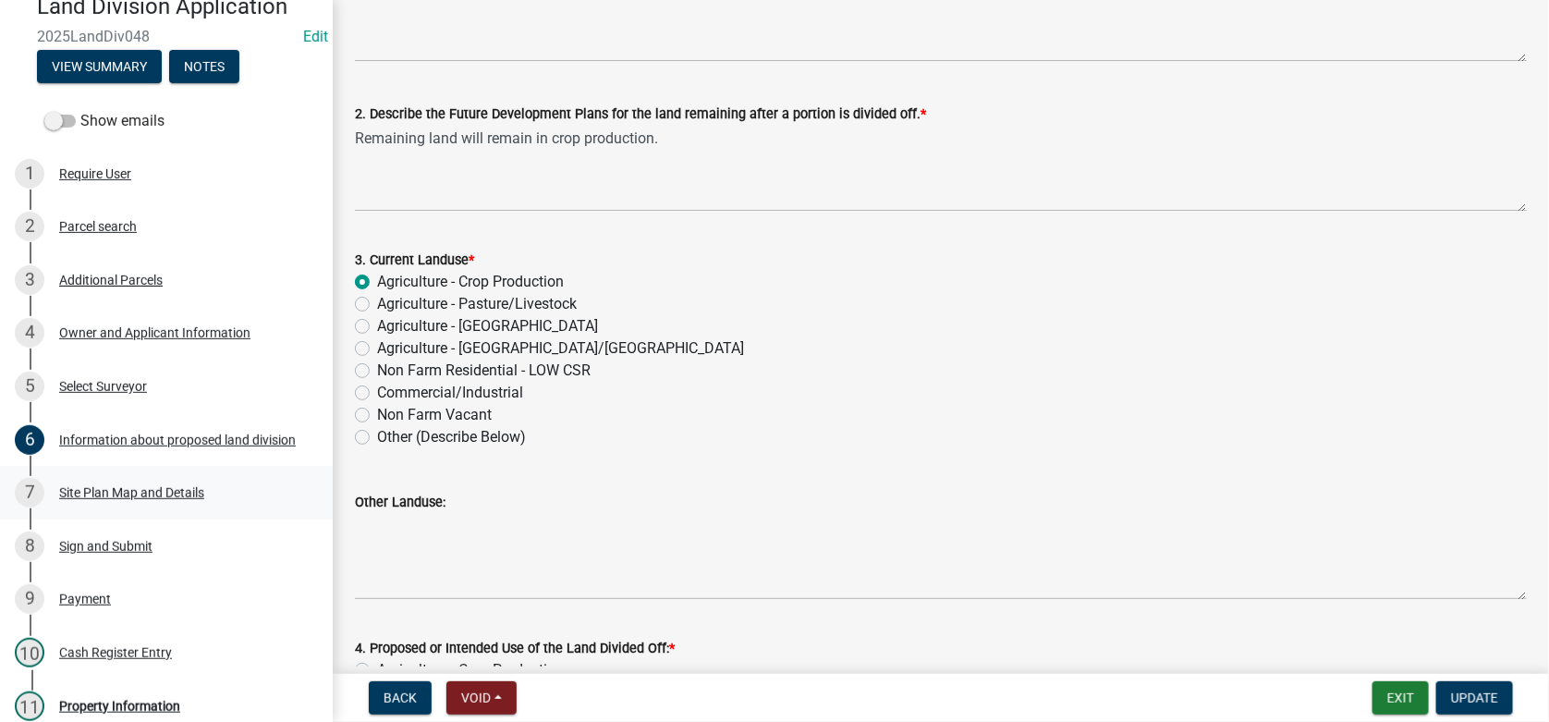
click at [127, 496] on div "Site Plan Map and Details" at bounding box center [131, 492] width 145 height 13
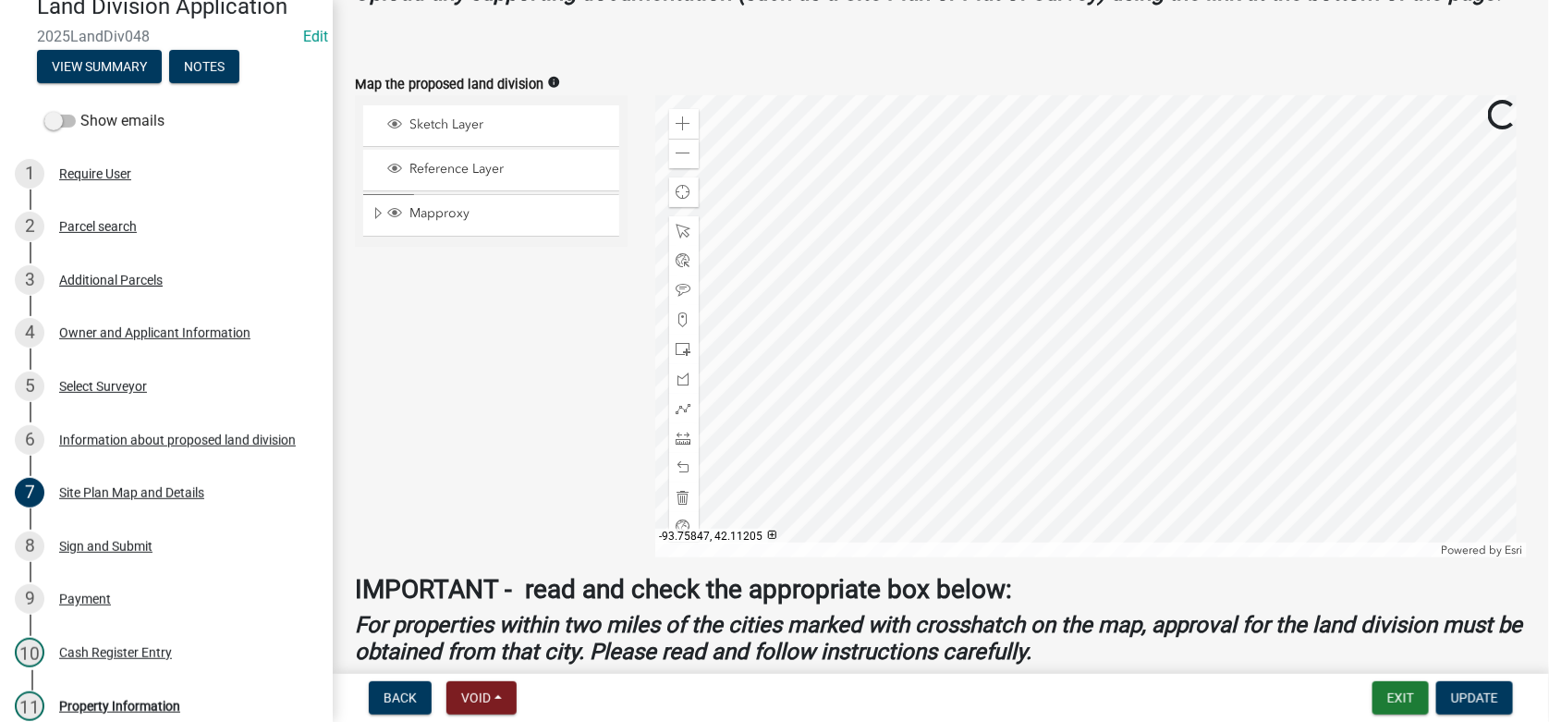
scroll to position [739, 0]
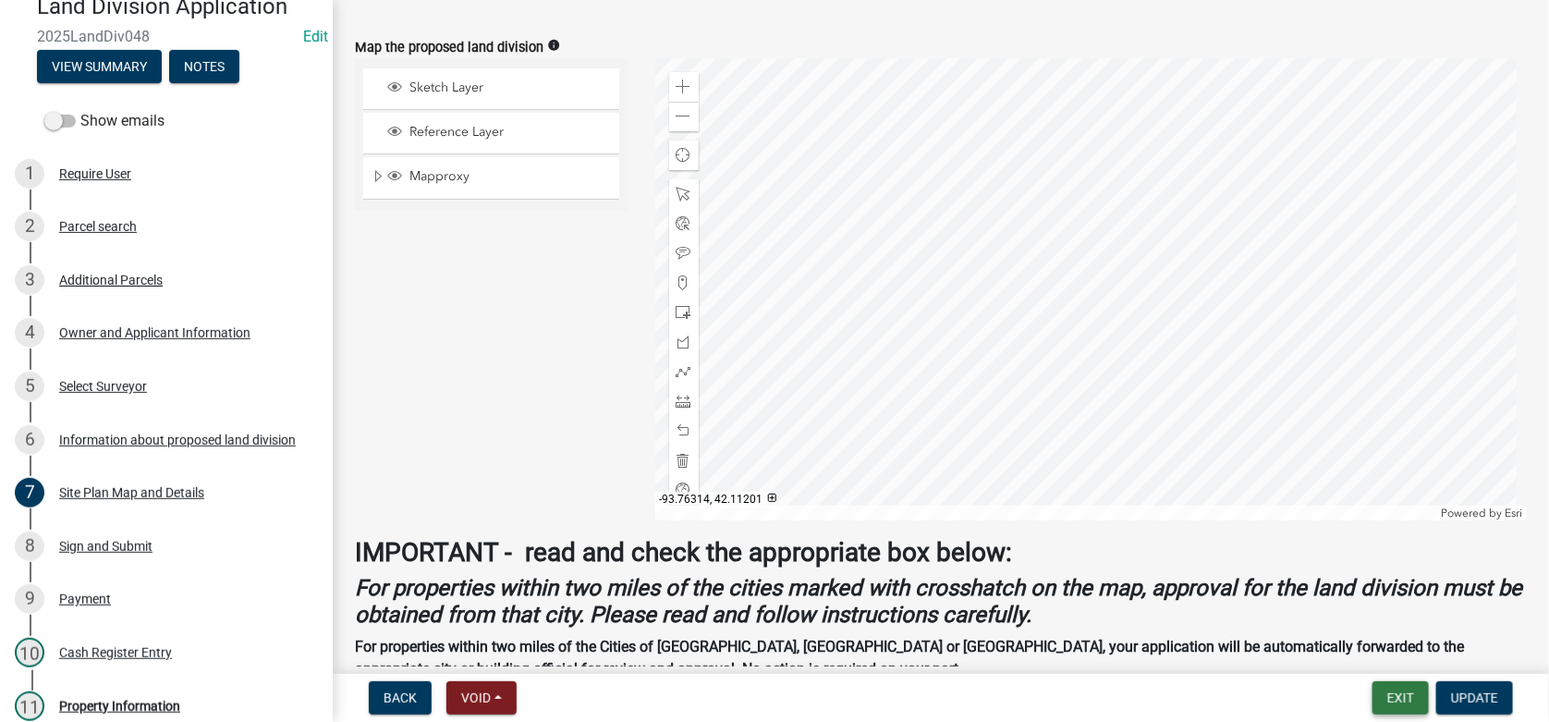
click at [1408, 699] on button "Exit" at bounding box center [1400, 697] width 56 height 33
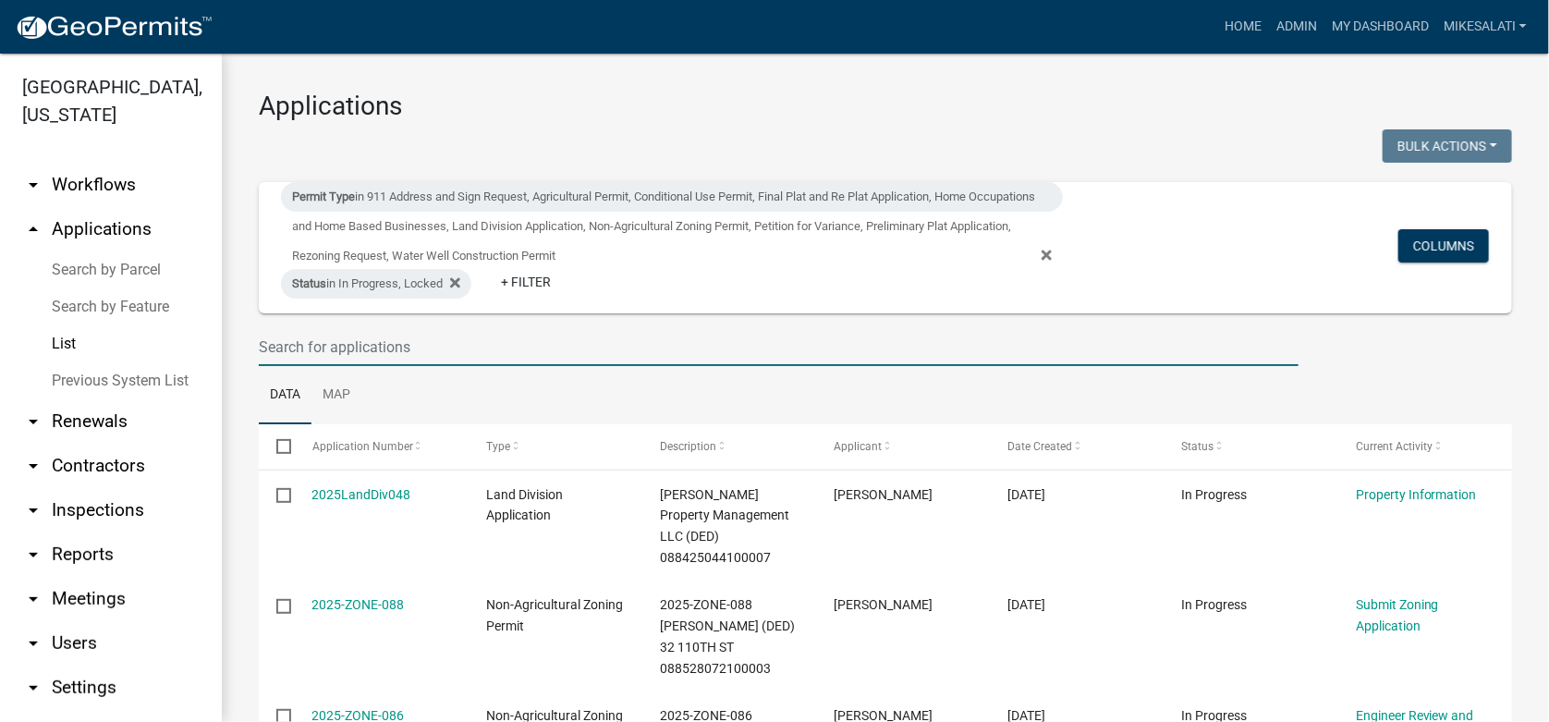
click at [322, 344] on input "text" at bounding box center [778, 347] width 1039 height 38
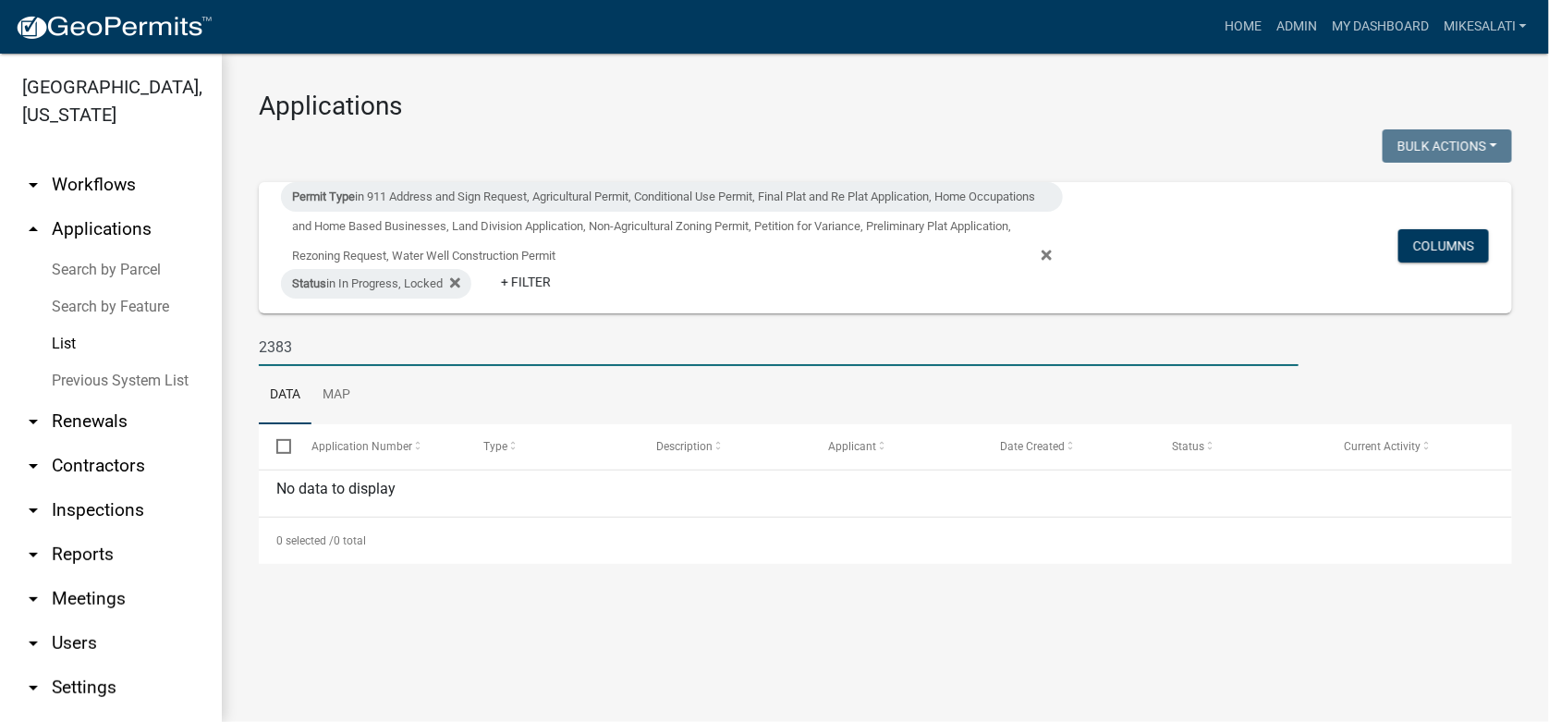
type input "2383"
click at [139, 251] on link "Search by Parcel" at bounding box center [111, 269] width 222 height 37
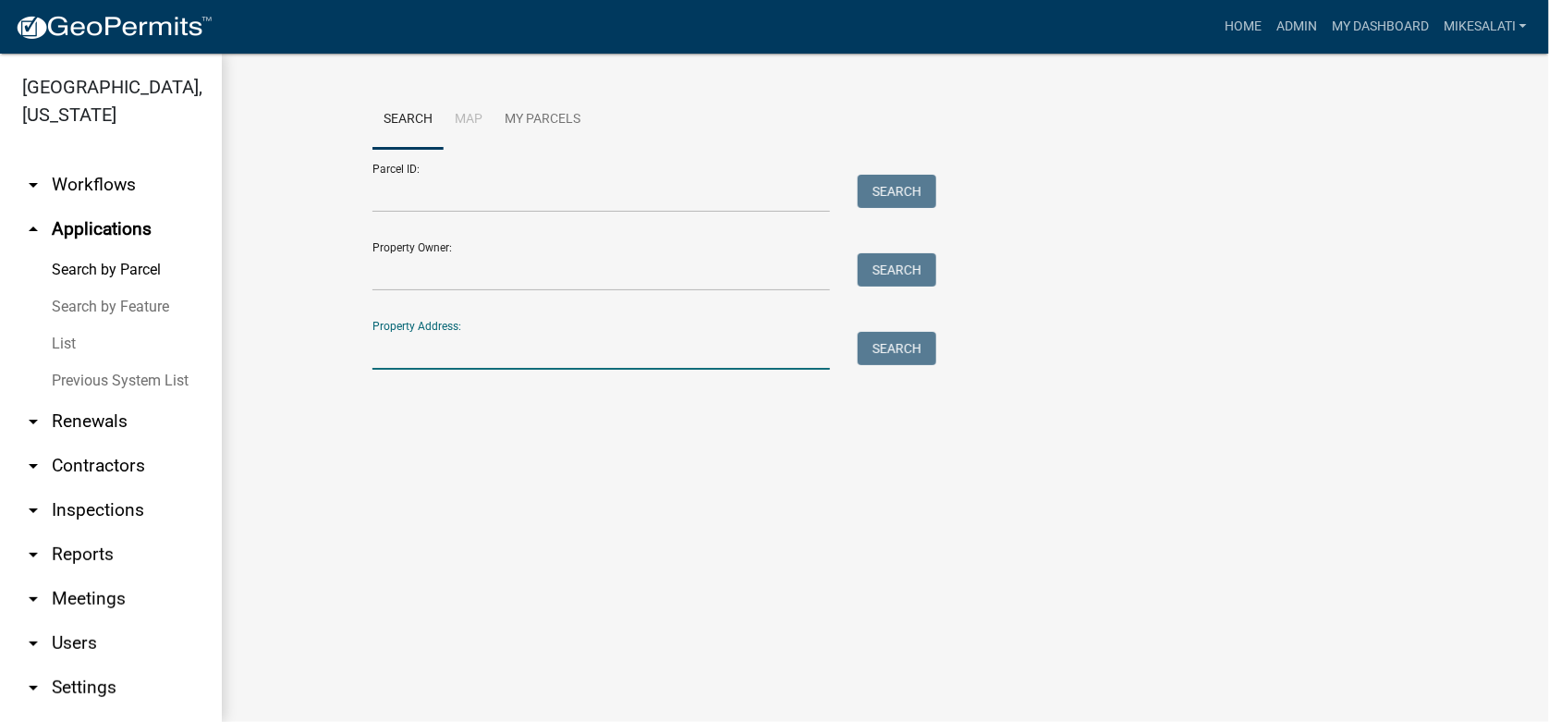
click at [402, 359] on input "Property Address:" at bounding box center [600, 351] width 457 height 38
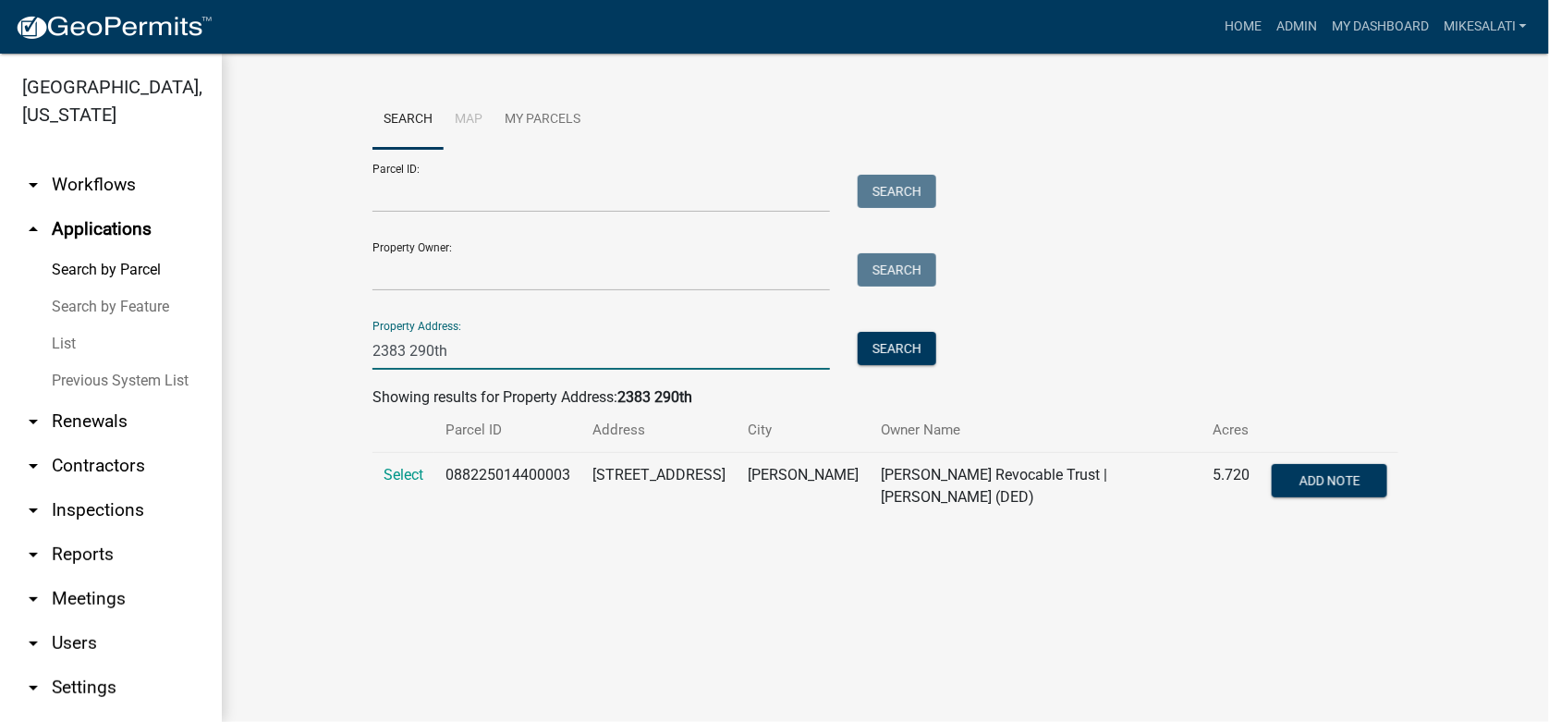
type input "2383 290th"
click at [431, 476] on td "Select" at bounding box center [403, 486] width 62 height 67
click at [409, 472] on span "Select" at bounding box center [403, 475] width 40 height 18
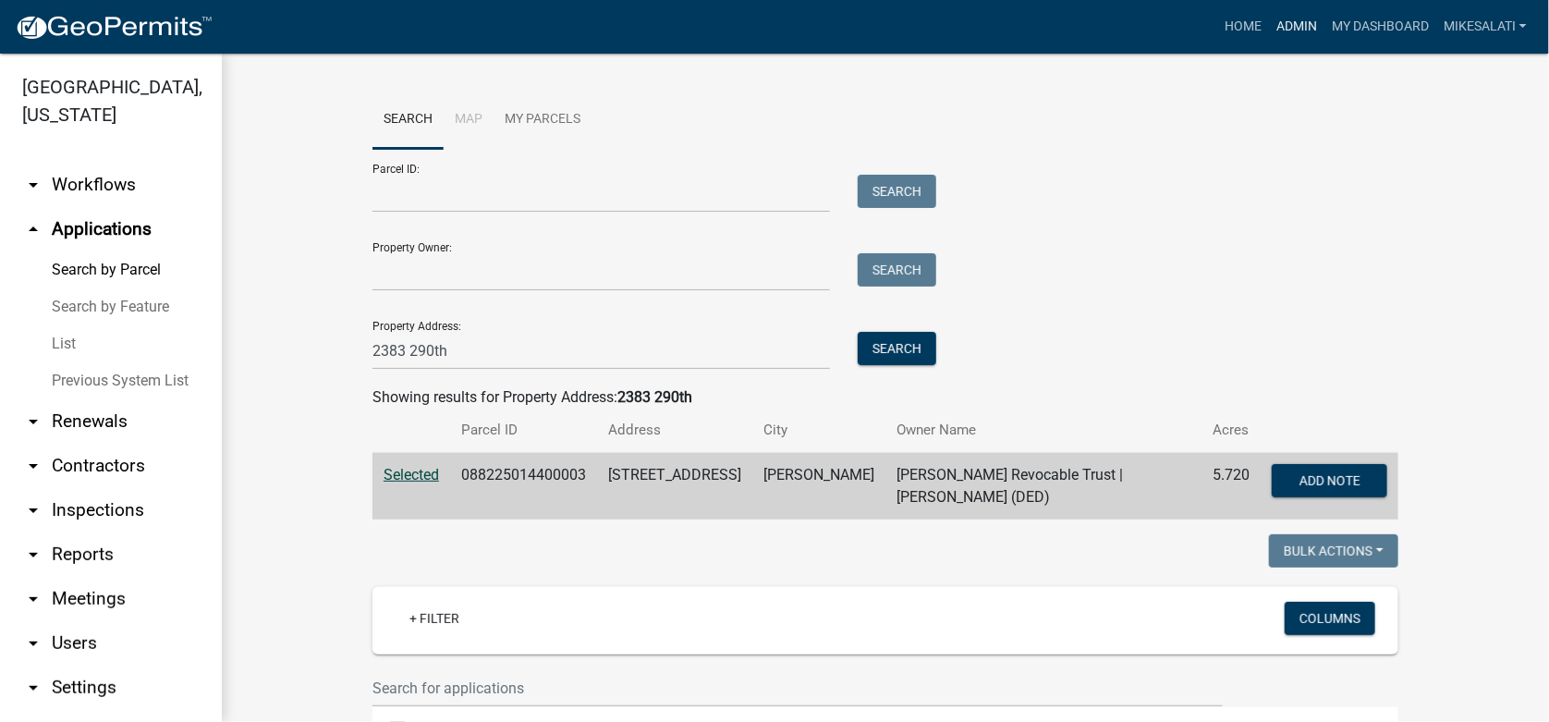
click at [1296, 18] on link "Admin" at bounding box center [1296, 26] width 55 height 35
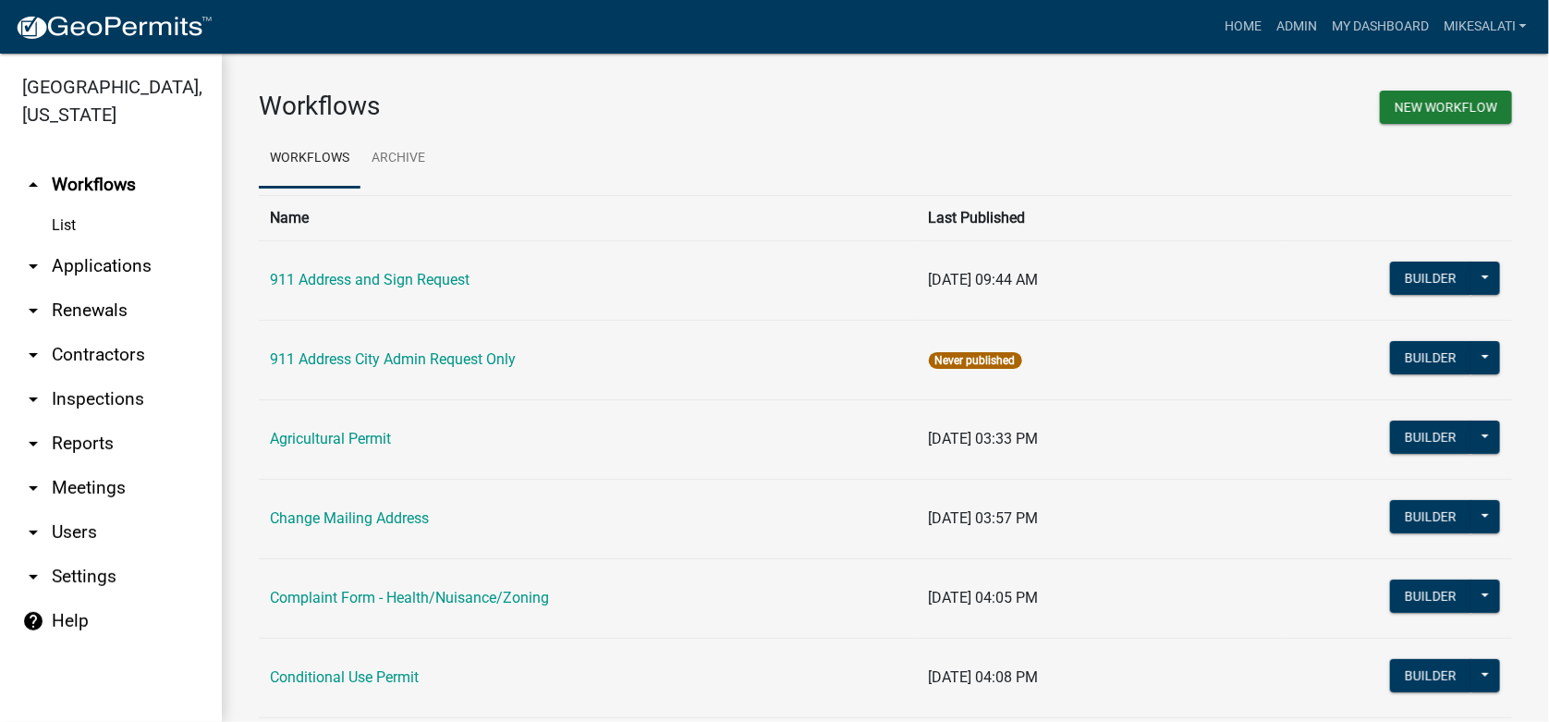
click at [103, 244] on link "arrow_drop_down Applications" at bounding box center [111, 266] width 222 height 44
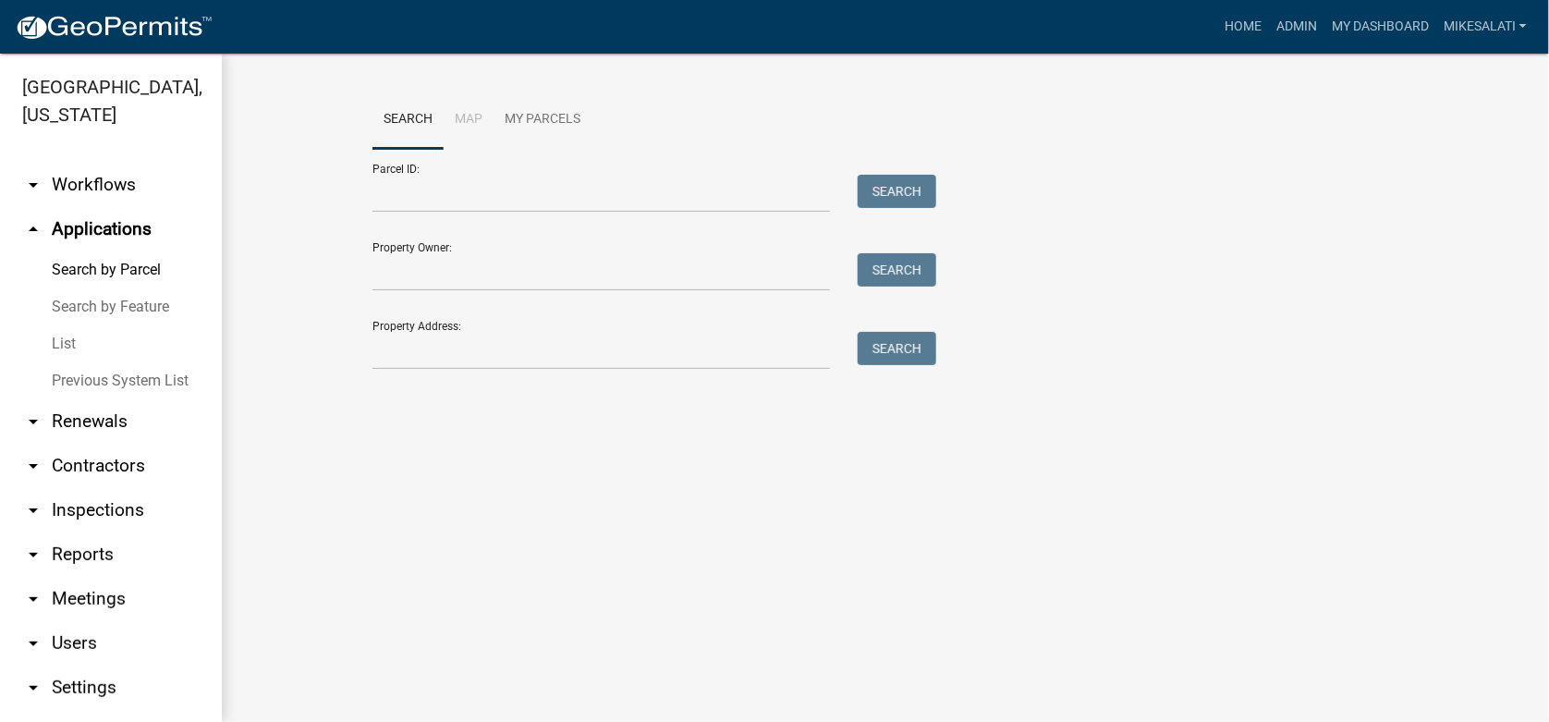
click at [59, 325] on link "List" at bounding box center [111, 343] width 222 height 37
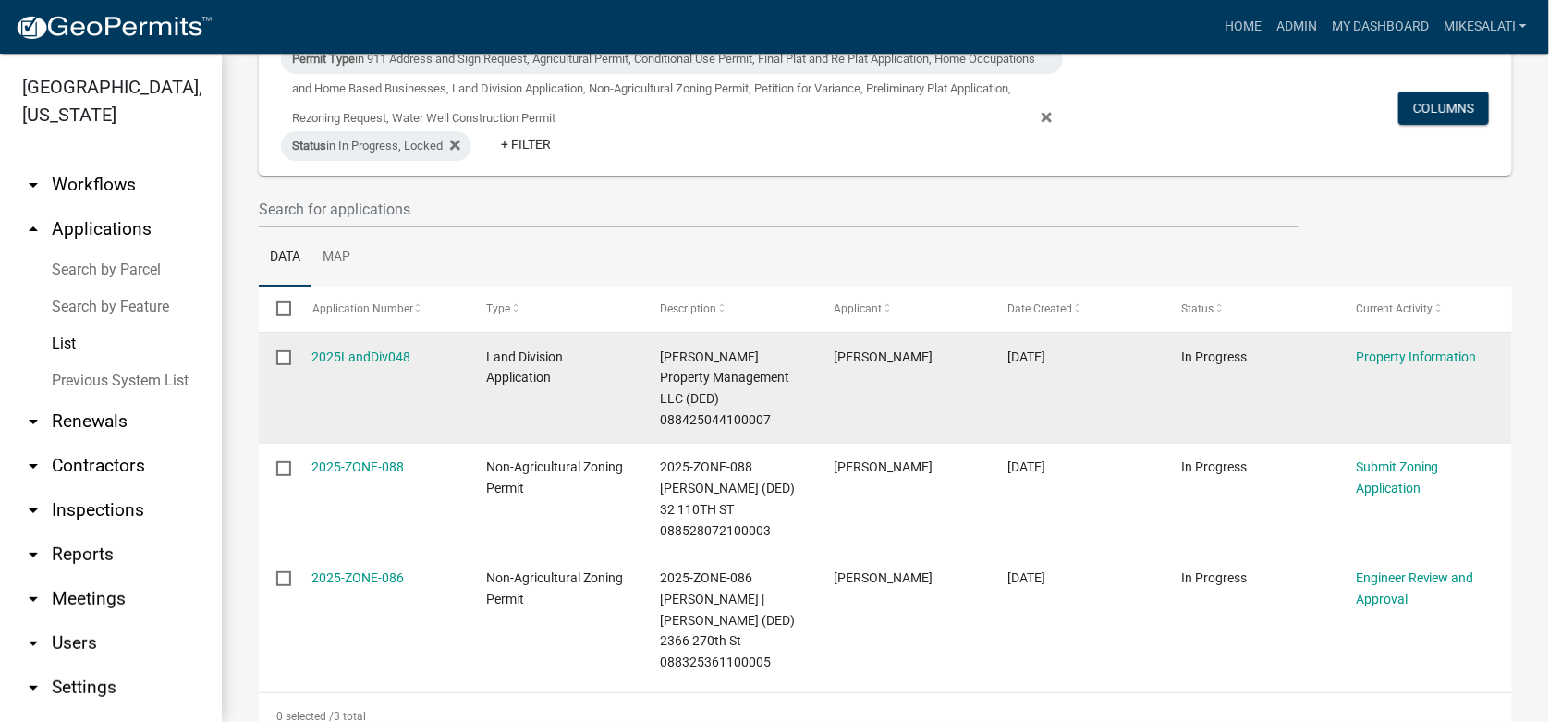
scroll to position [150, 0]
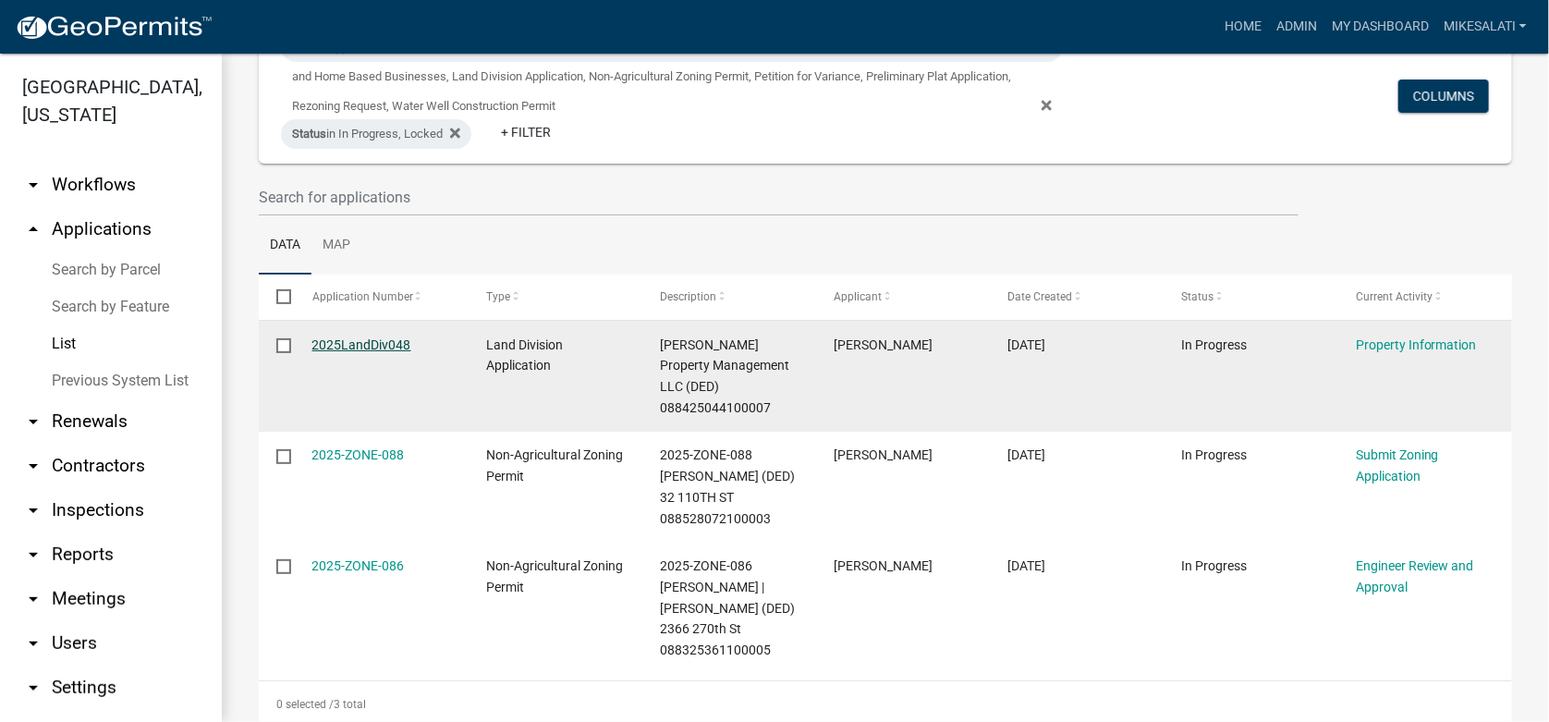
click at [350, 346] on link "2025LandDiv048" at bounding box center [361, 344] width 99 height 15
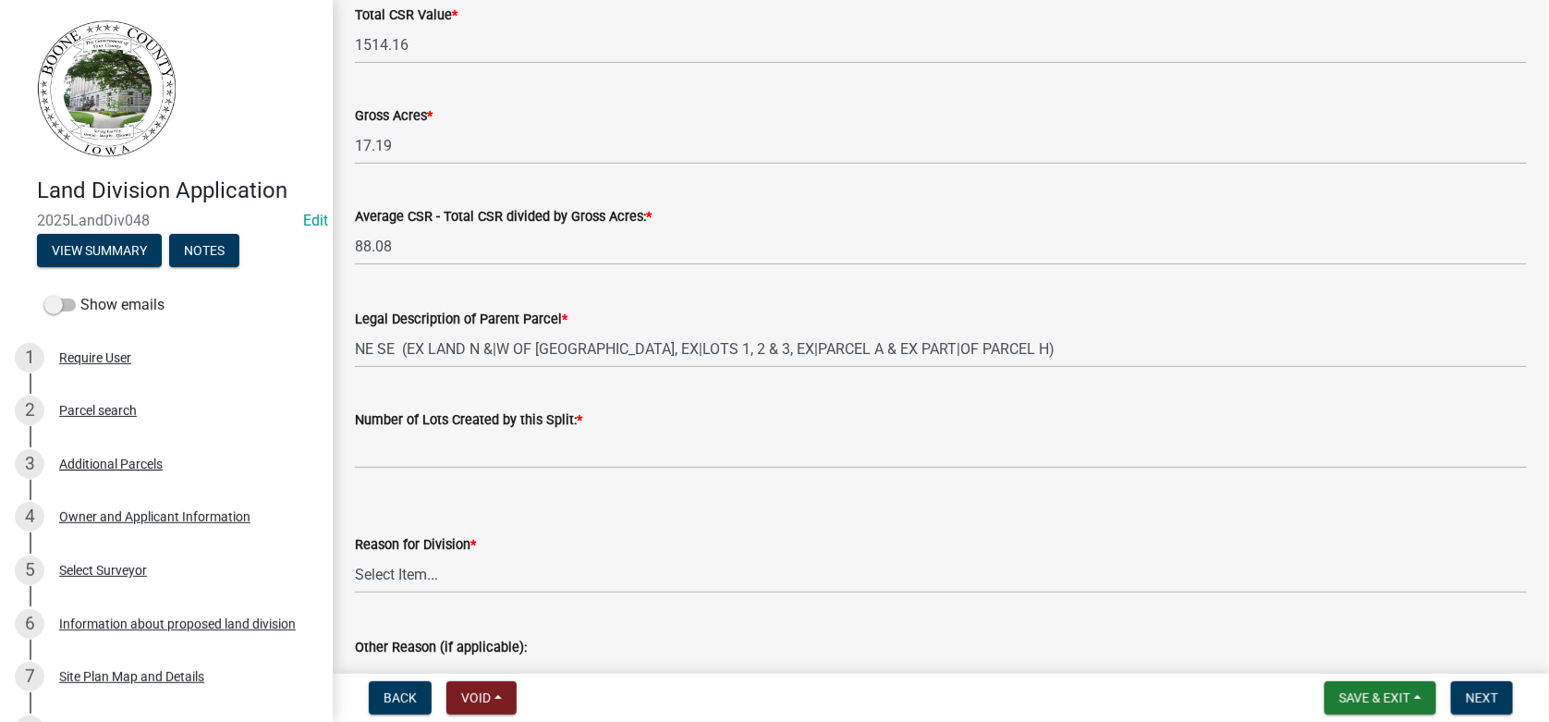
scroll to position [184, 0]
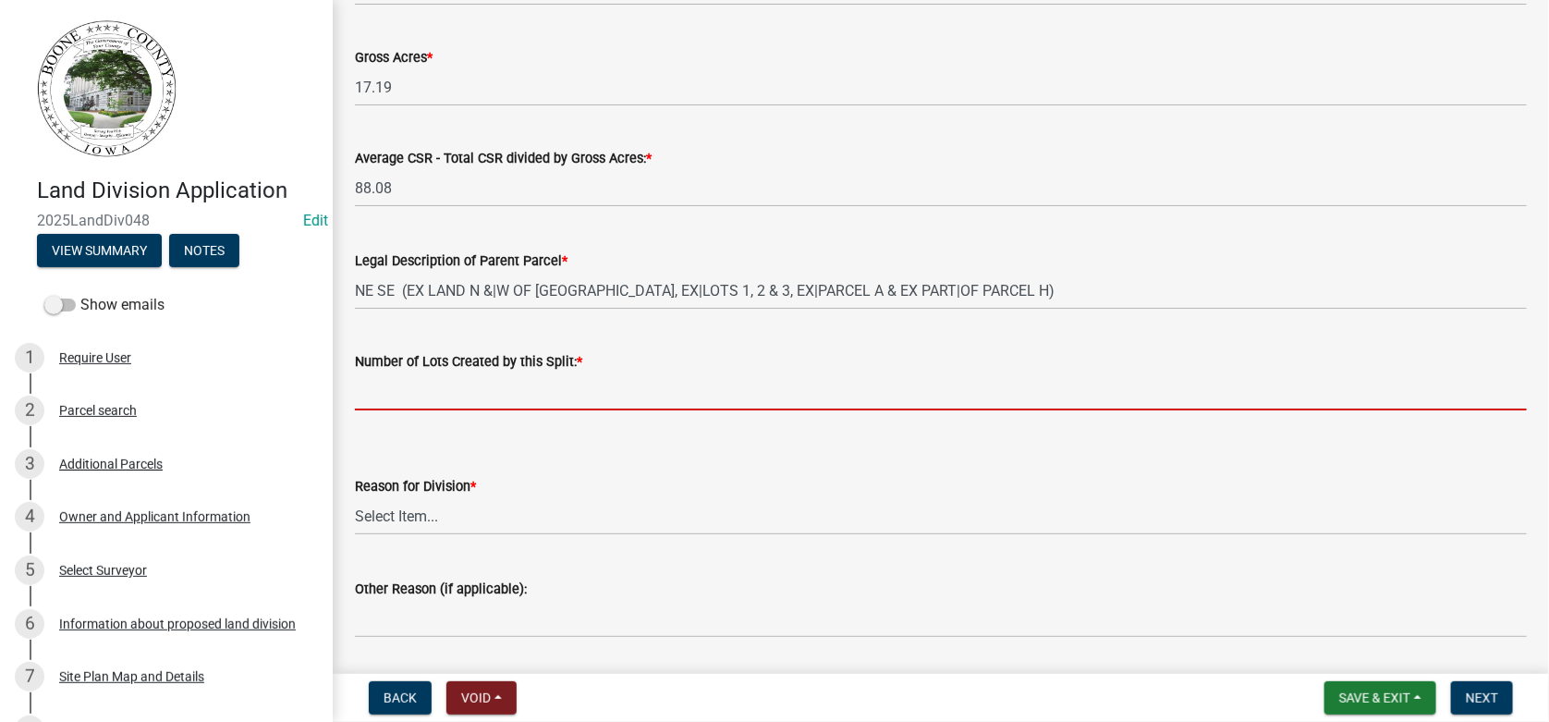
click at [420, 384] on input "text" at bounding box center [941, 391] width 1172 height 38
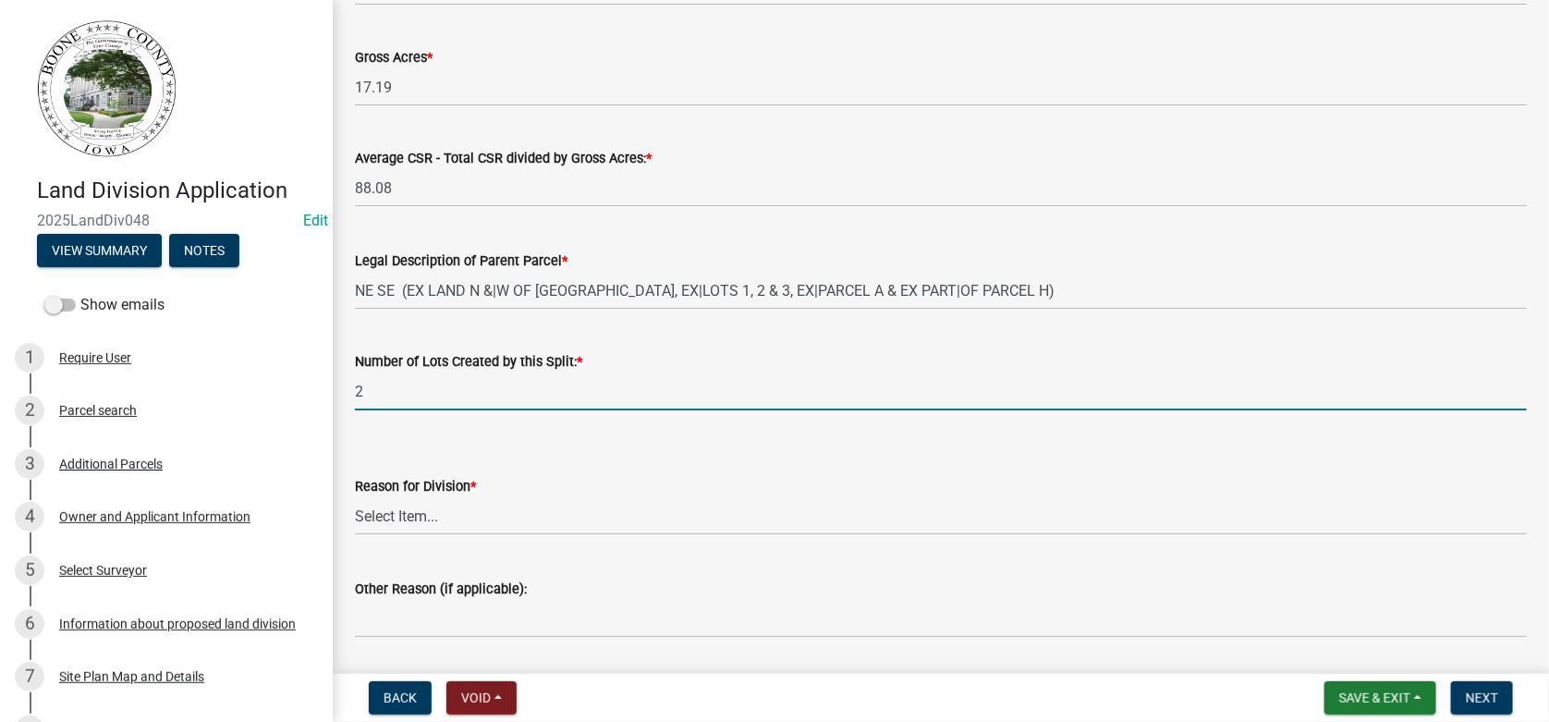
type input "2"
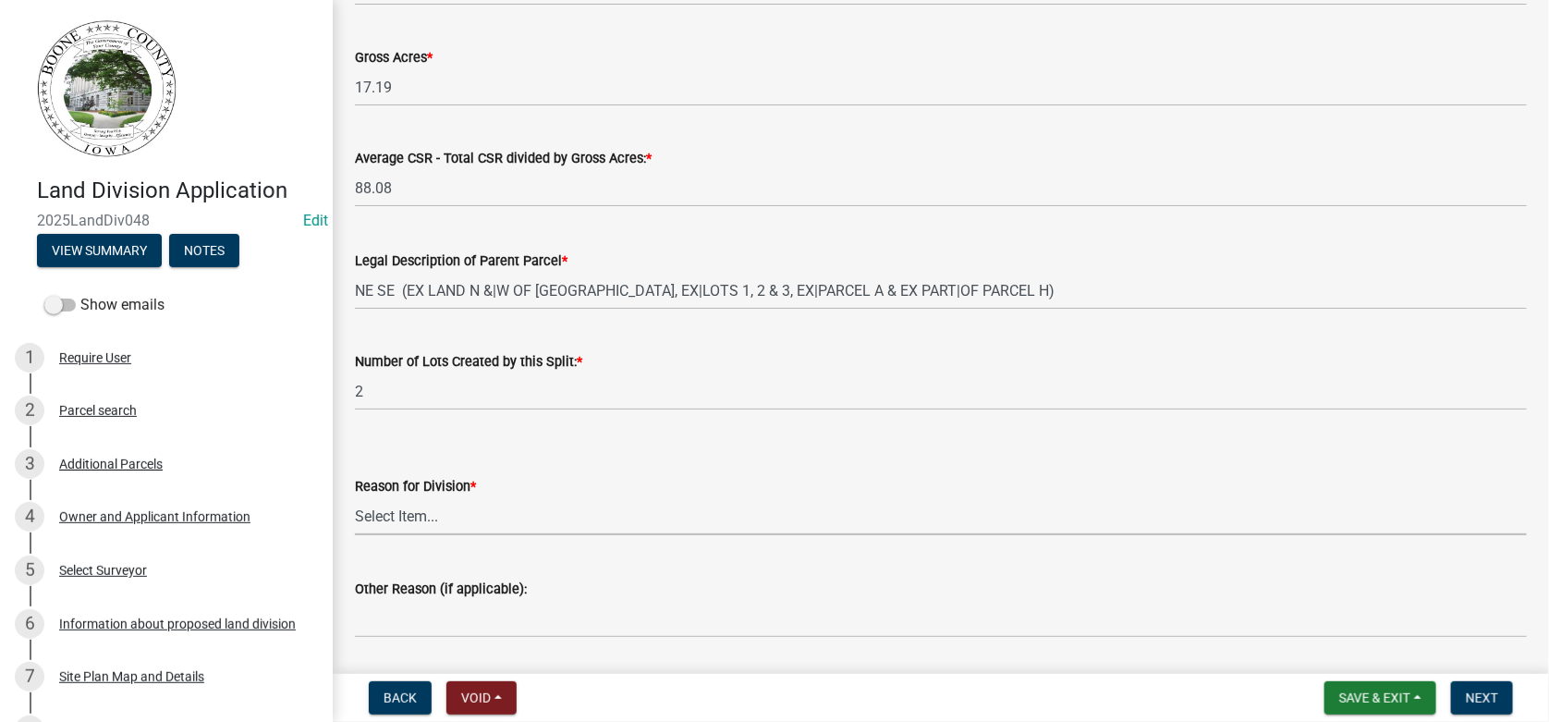
click at [413, 512] on select "Select Item... Agriculture Commercial Residential Survey Other" at bounding box center [941, 516] width 1172 height 38
click at [355, 497] on select "Select Item... Agriculture Commercial Residential Survey Other" at bounding box center [941, 516] width 1172 height 38
select select "a3ec3fd0-11b3-460f-998d-801b83356b09"
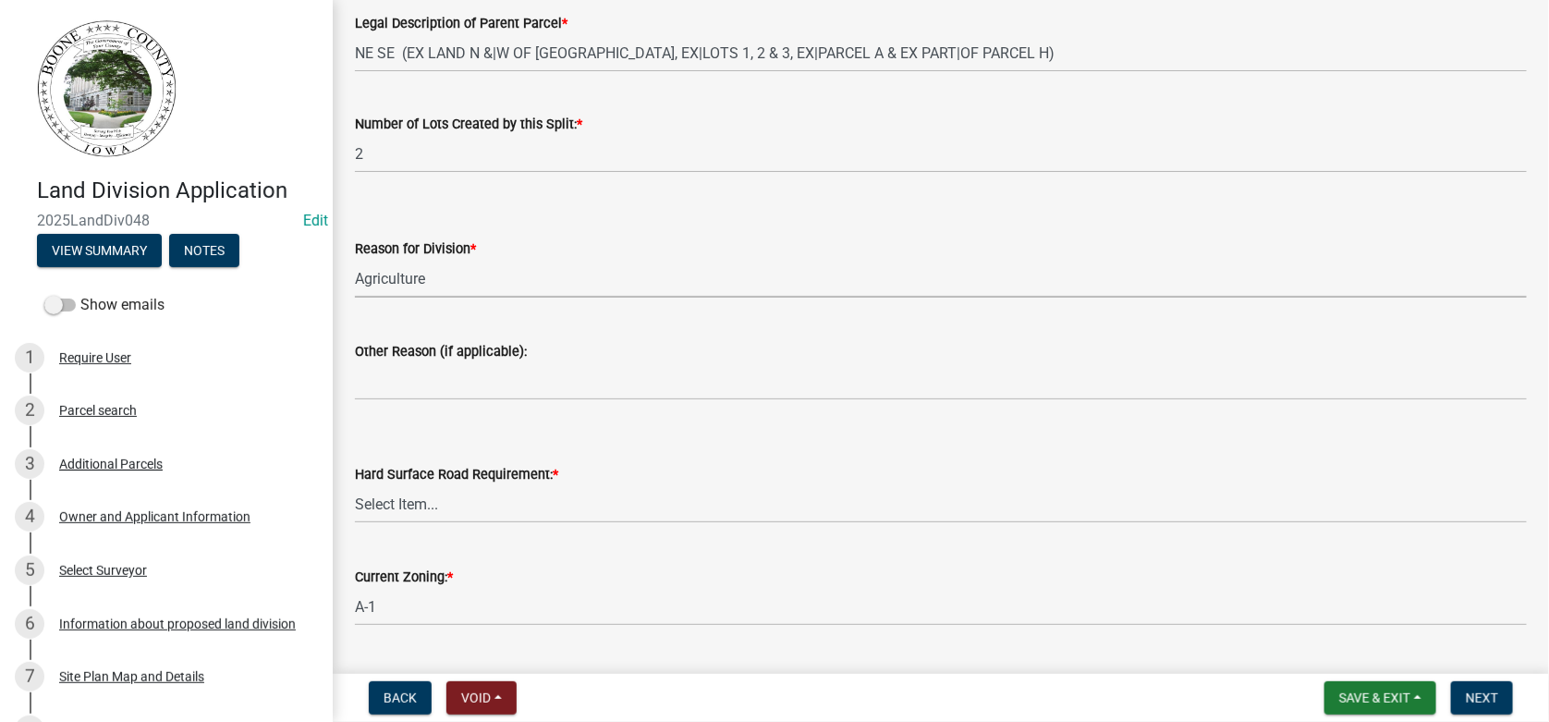
scroll to position [462, 0]
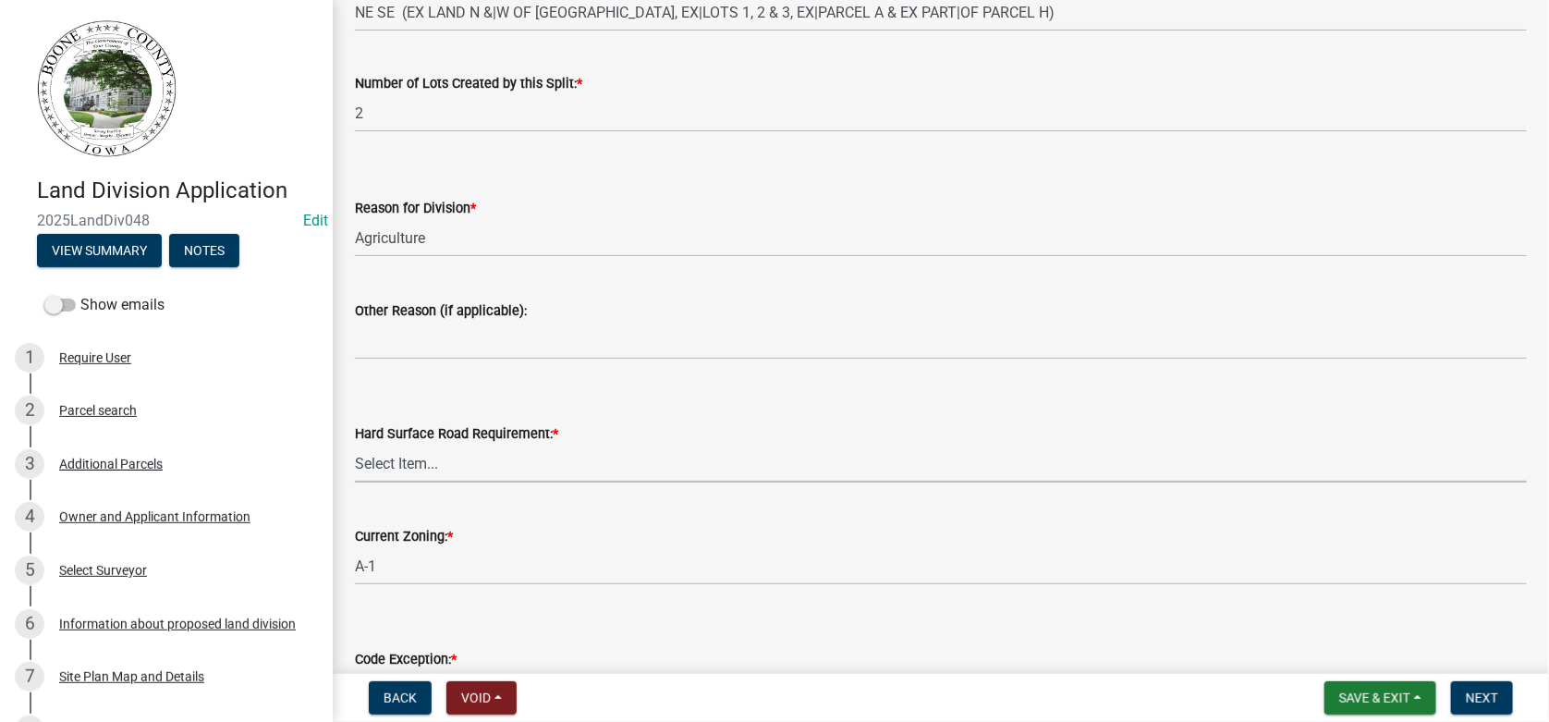
click at [386, 457] on select "Select Item... Not Required - Land division only Not Required - Minor subdivisi…" at bounding box center [941, 463] width 1172 height 38
click at [355, 444] on select "Select Item... Not Required - Land division only Not Required - Minor subdivisi…" at bounding box center [941, 463] width 1172 height 38
select select "02333735-226c-45b9-8717-0146c10b0380"
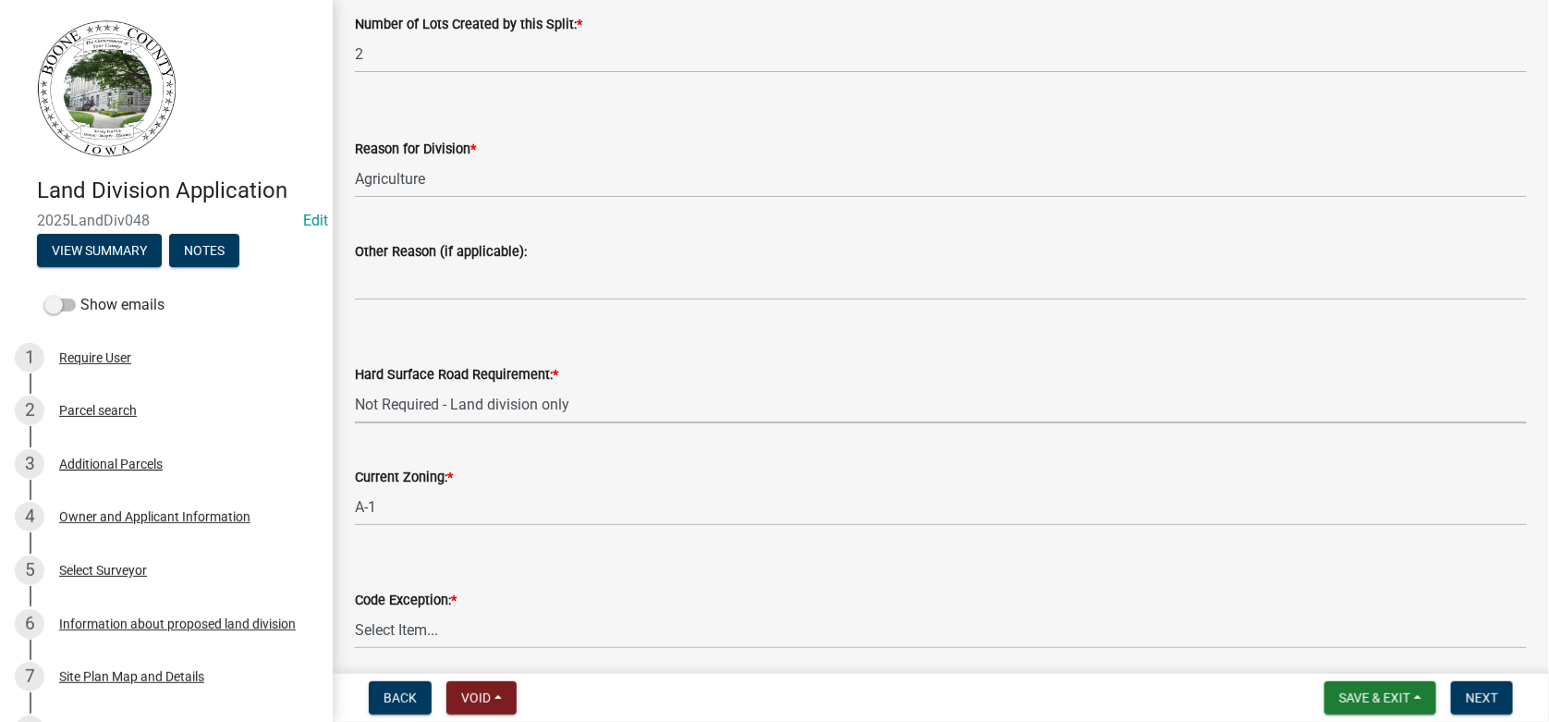
scroll to position [591, 0]
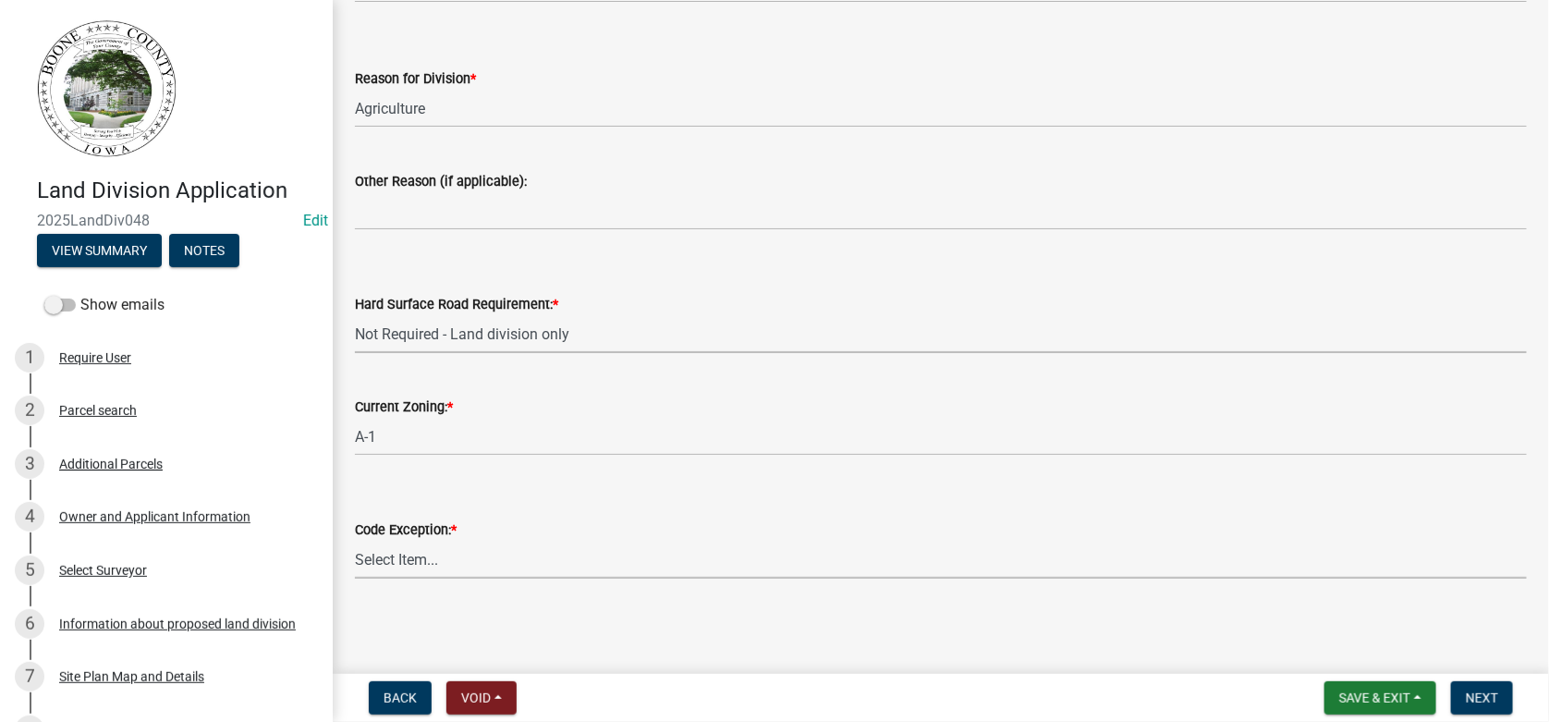
click at [369, 558] on select "Select Item... A-1 Farmstead SECTION 4.04.06.7.B A-1 Family Member of Ag Parent…" at bounding box center [941, 560] width 1172 height 38
click at [355, 541] on select "Select Item... A-1 Farmstead SECTION 4.04.06.7.B A-1 Family Member of Ag Parent…" at bounding box center [941, 560] width 1172 height 38
select select "6f40b1e3-3366-47cf-ba83-6896dc513d15"
click at [1376, 701] on span "Save & Exit" at bounding box center [1374, 697] width 71 height 15
click at [1328, 604] on button "Save" at bounding box center [1362, 605] width 148 height 44
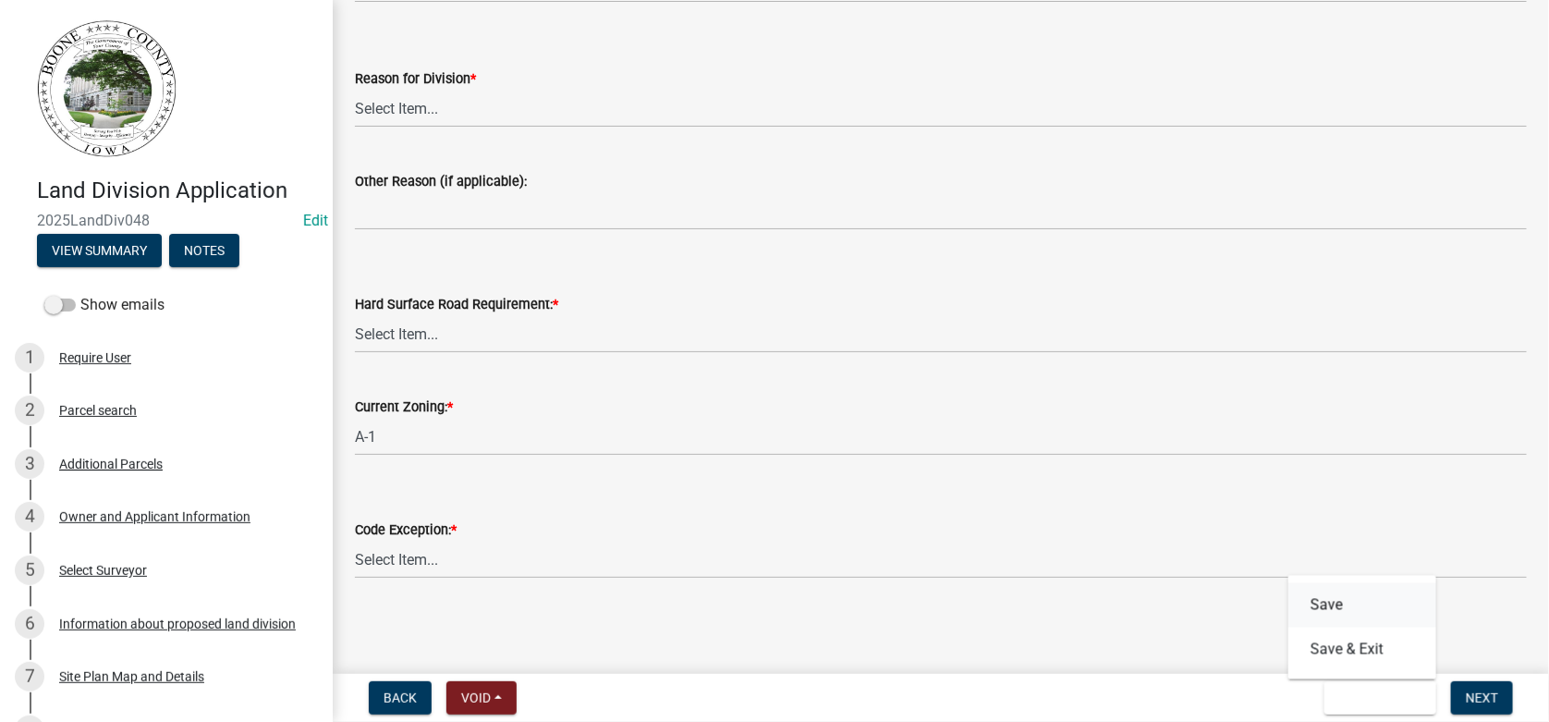
scroll to position [0, 0]
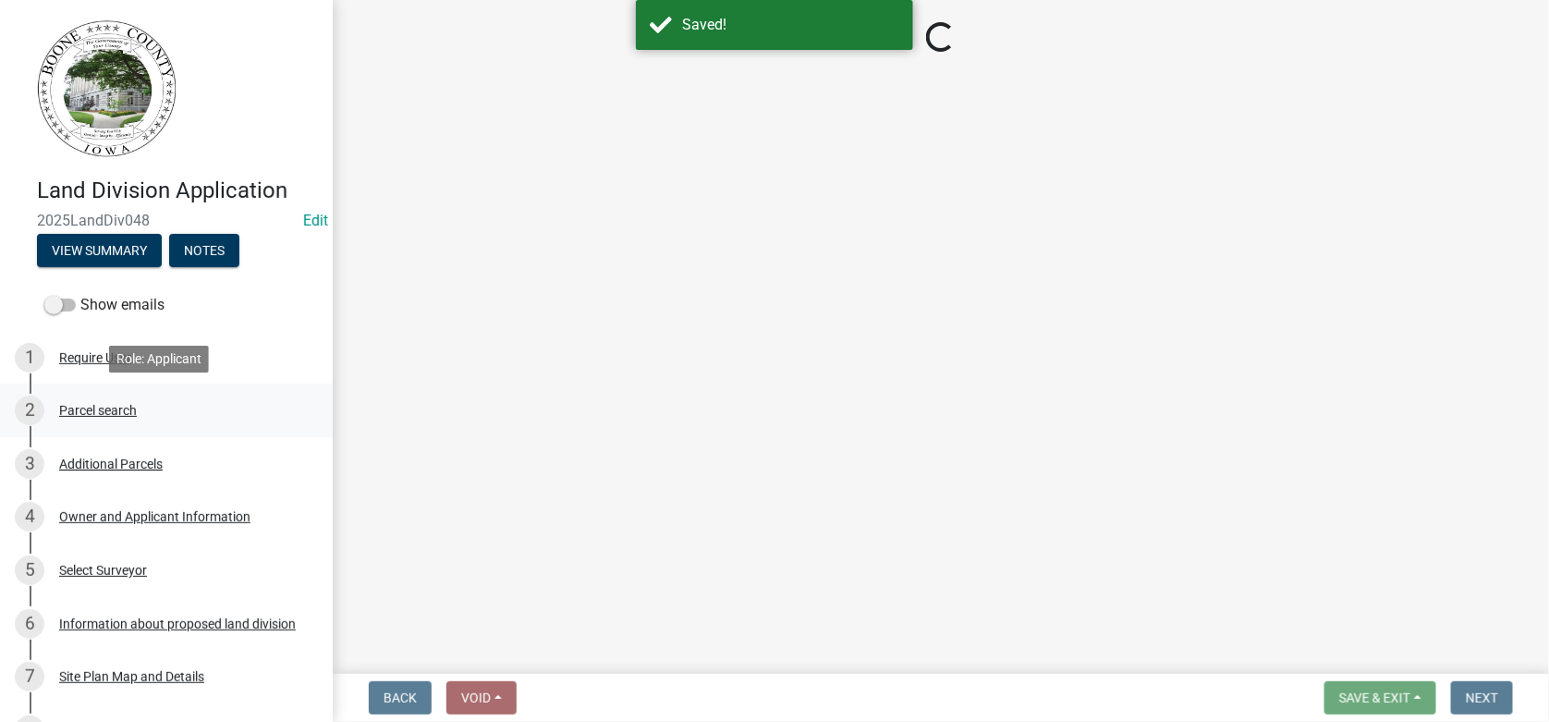
select select "a3ec3fd0-11b3-460f-998d-801b83356b09"
select select "02333735-226c-45b9-8717-0146c10b0380"
select select "6f40b1e3-3366-47cf-ba83-6896dc513d15"
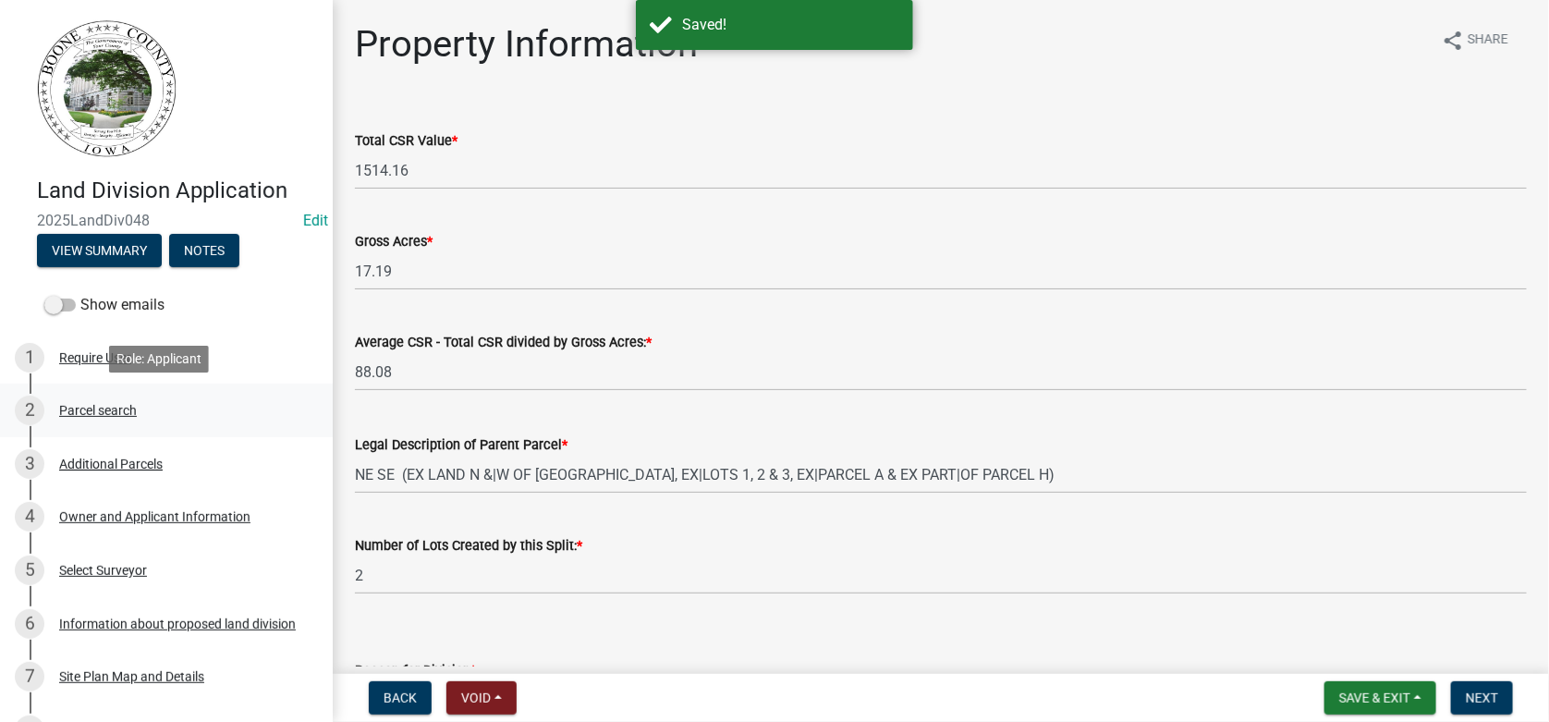
click at [79, 416] on div "Parcel search" at bounding box center [98, 410] width 78 height 13
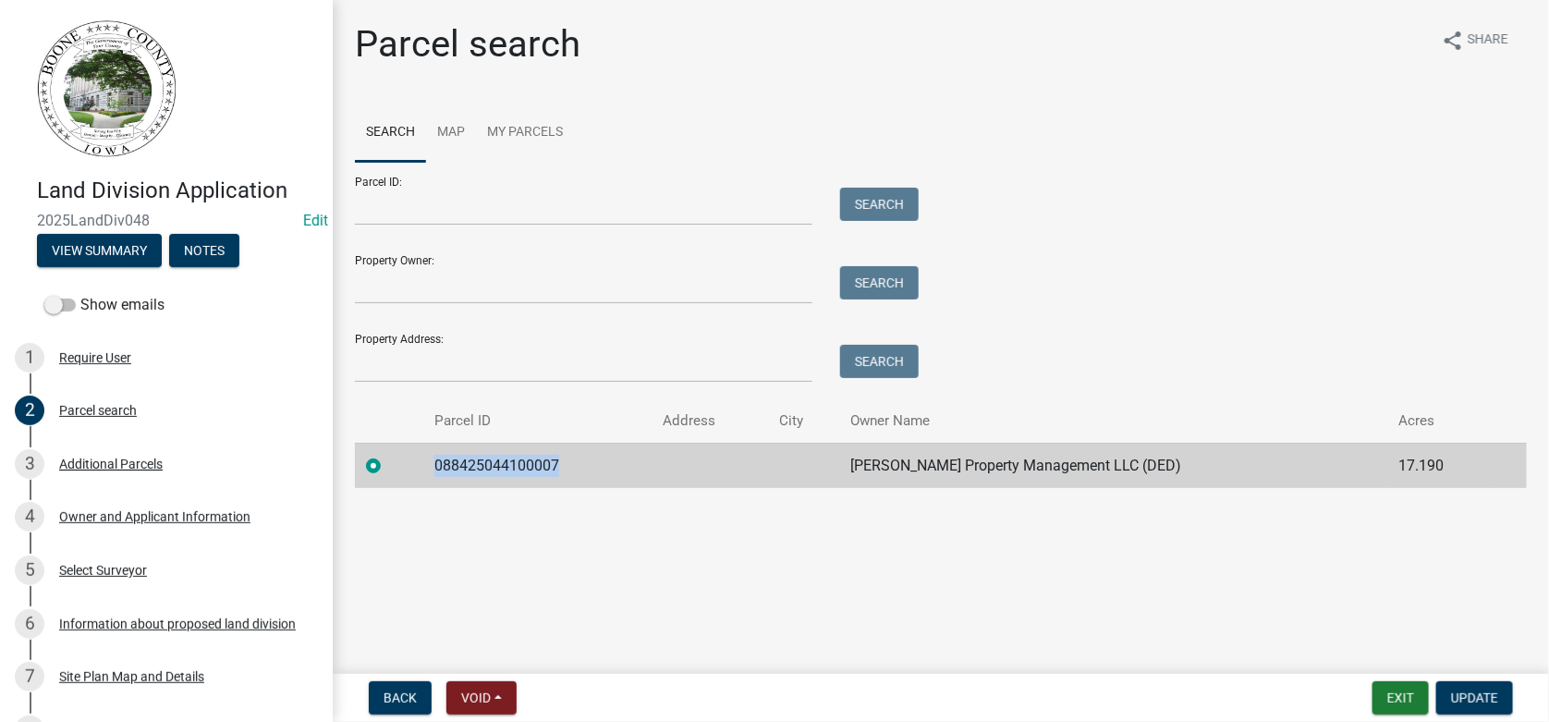
drag, startPoint x: 566, startPoint y: 461, endPoint x: 435, endPoint y: 456, distance: 131.3
click at [435, 456] on td "088425044100007" at bounding box center [537, 465] width 228 height 45
copy td "088425044100007"
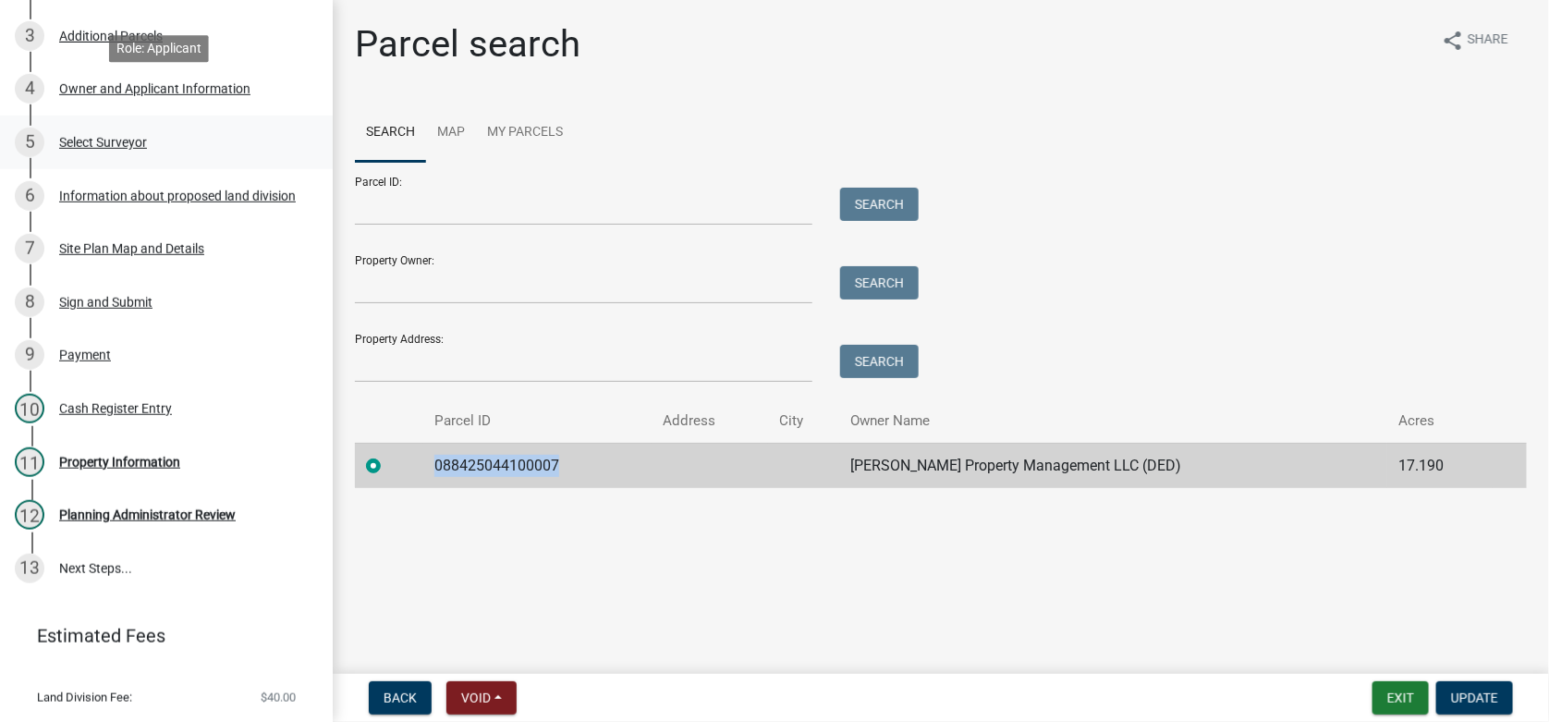
scroll to position [471, 0]
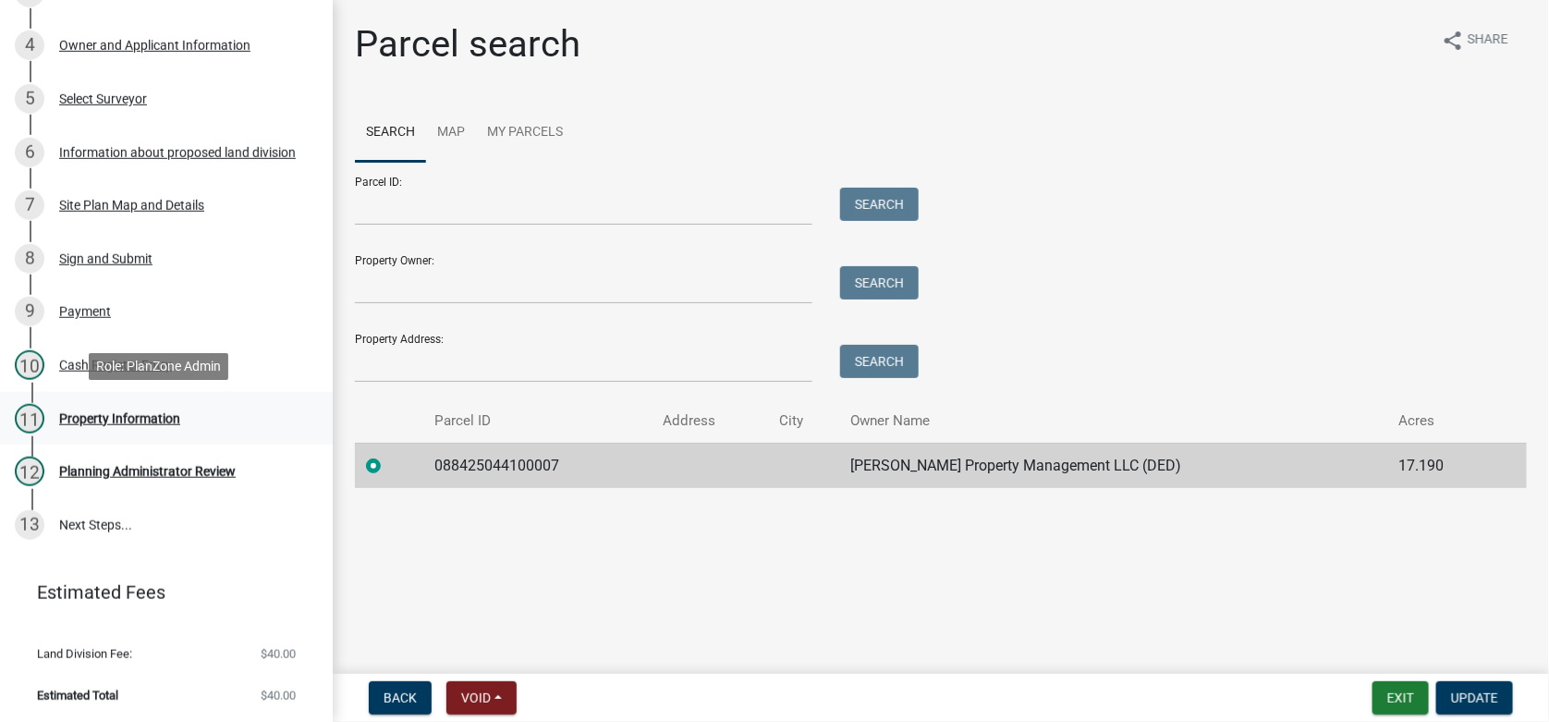
click at [84, 419] on div "Property Information" at bounding box center [119, 418] width 121 height 13
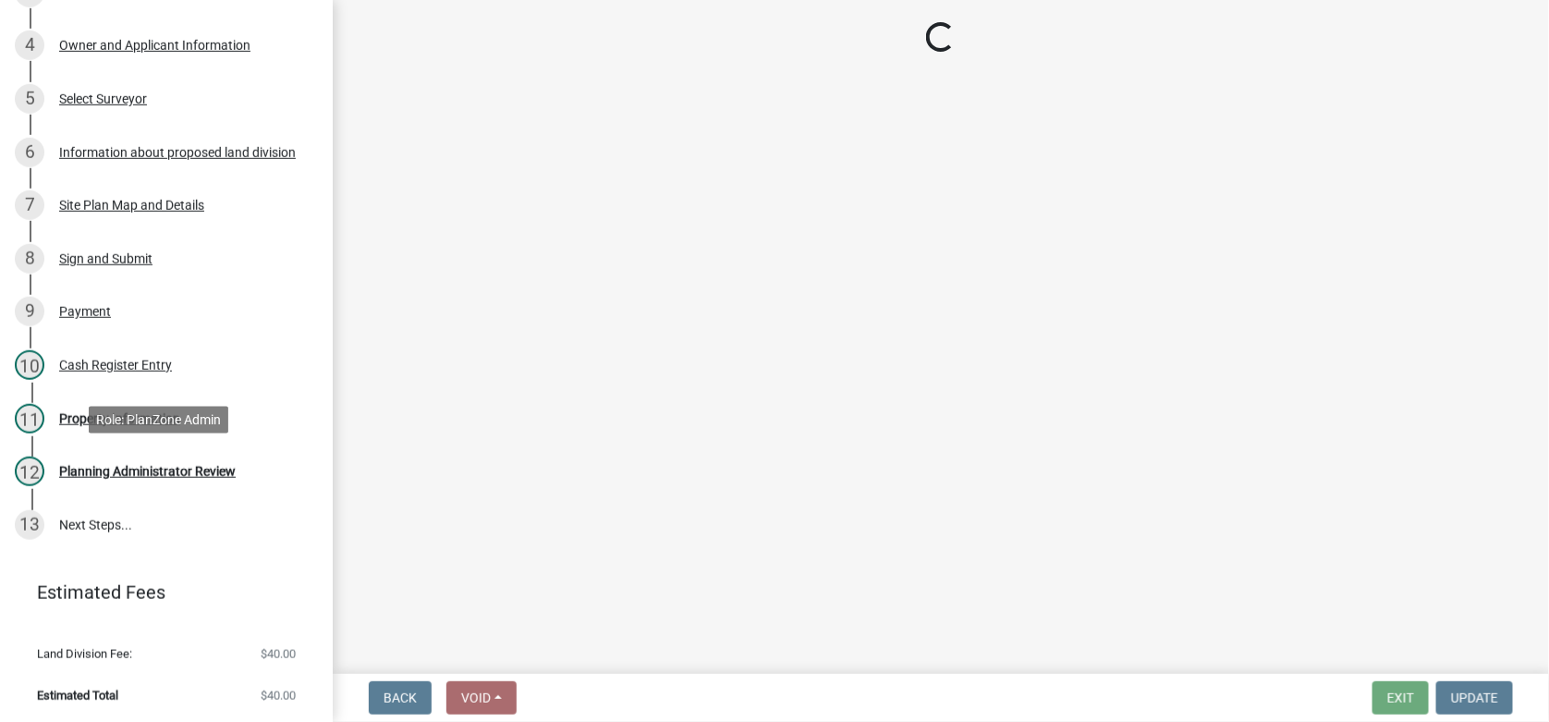
select select "a3ec3fd0-11b3-460f-998d-801b83356b09"
select select "02333735-226c-45b9-8717-0146c10b0380"
select select "6f40b1e3-3366-47cf-ba83-6896dc513d15"
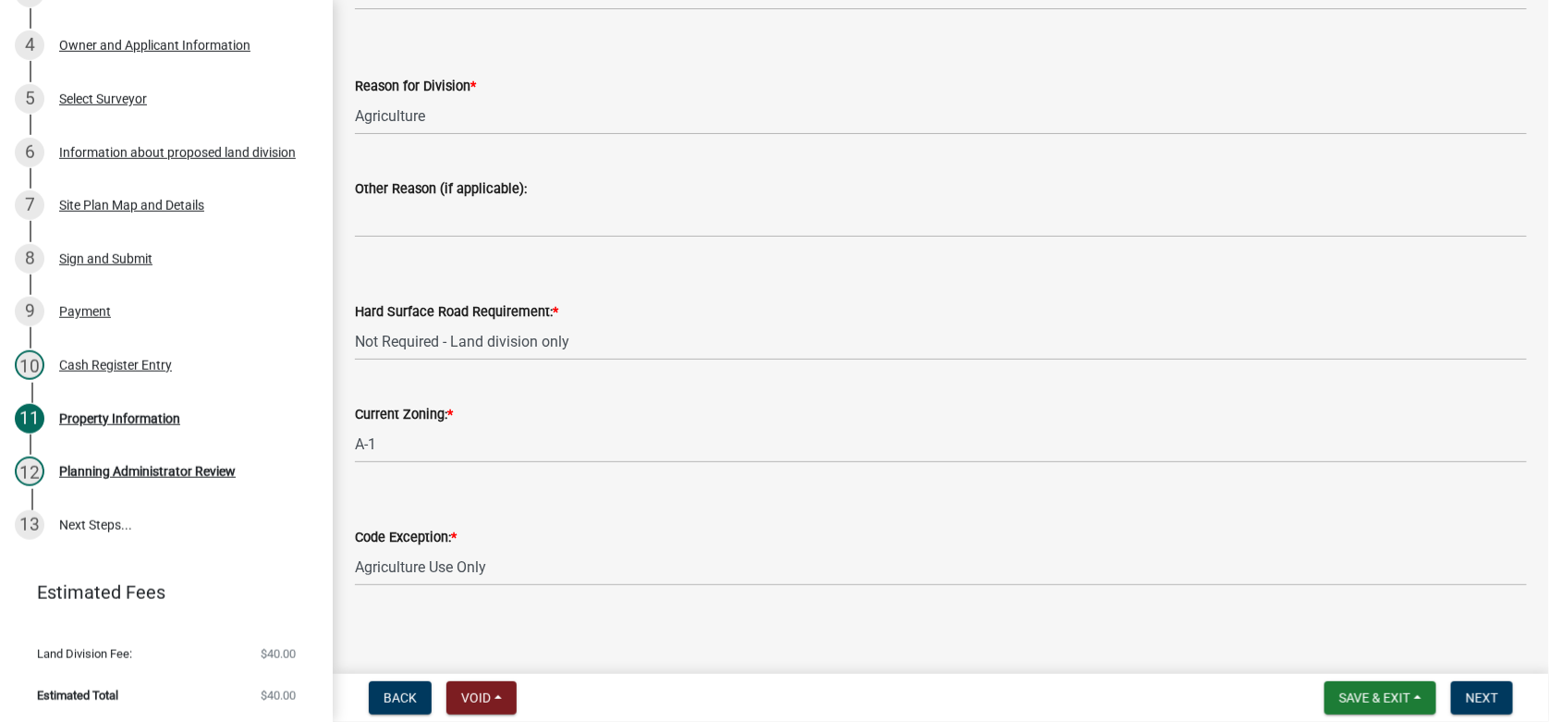
scroll to position [591, 0]
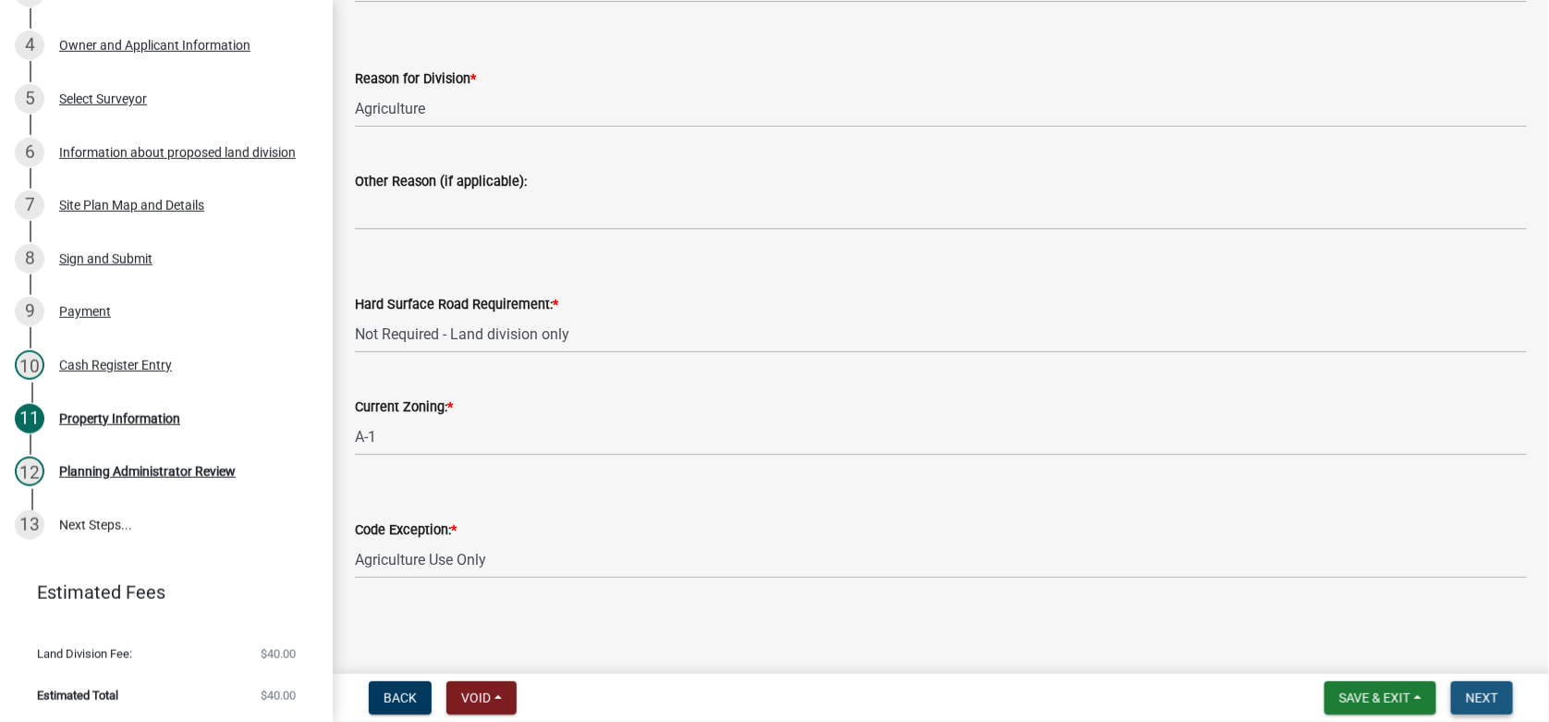
click at [1473, 700] on span "Next" at bounding box center [1481, 697] width 32 height 15
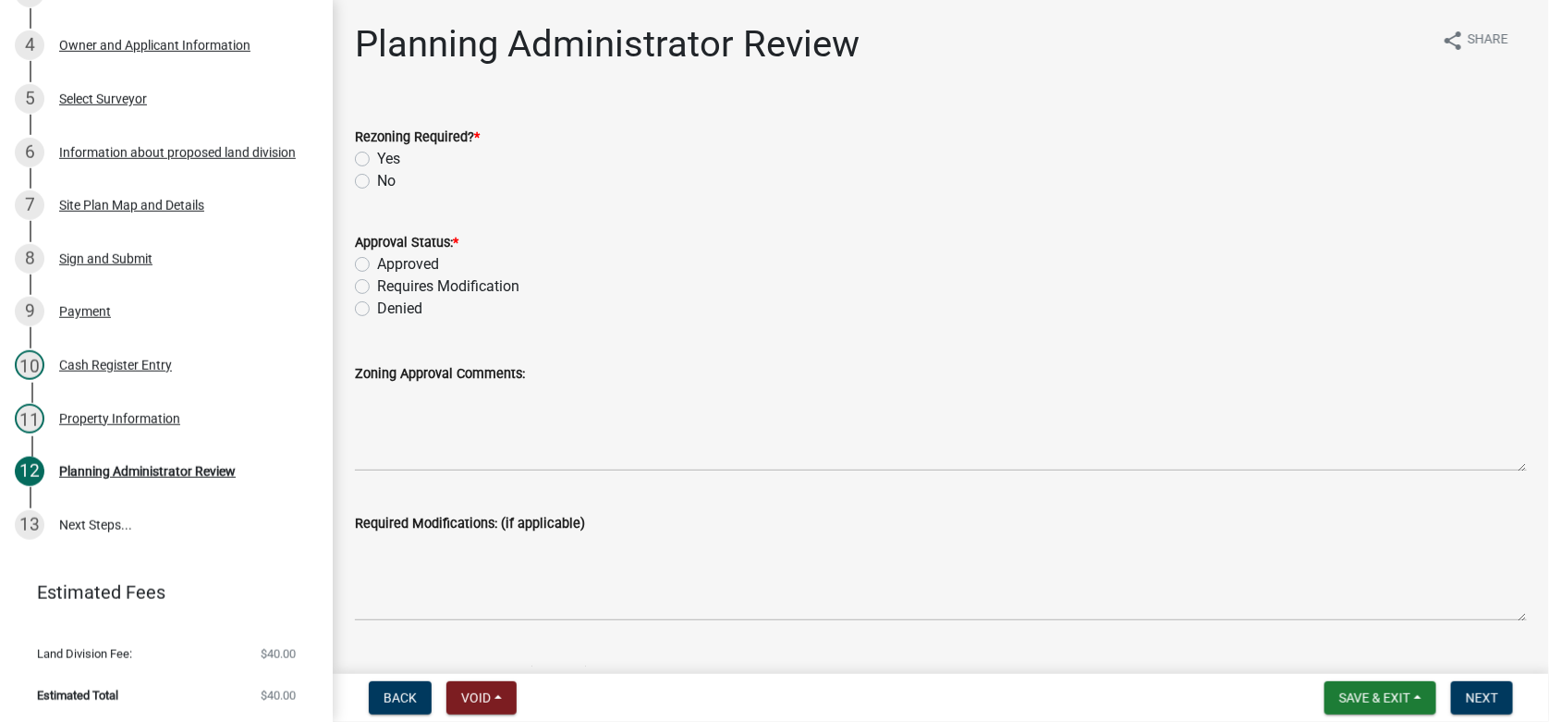
click at [377, 179] on label "No" at bounding box center [386, 181] width 18 height 22
click at [377, 179] on input "No" at bounding box center [383, 176] width 12 height 12
radio input "true"
click at [377, 262] on label "Approved" at bounding box center [408, 264] width 62 height 22
click at [377, 262] on input "Approved" at bounding box center [383, 259] width 12 height 12
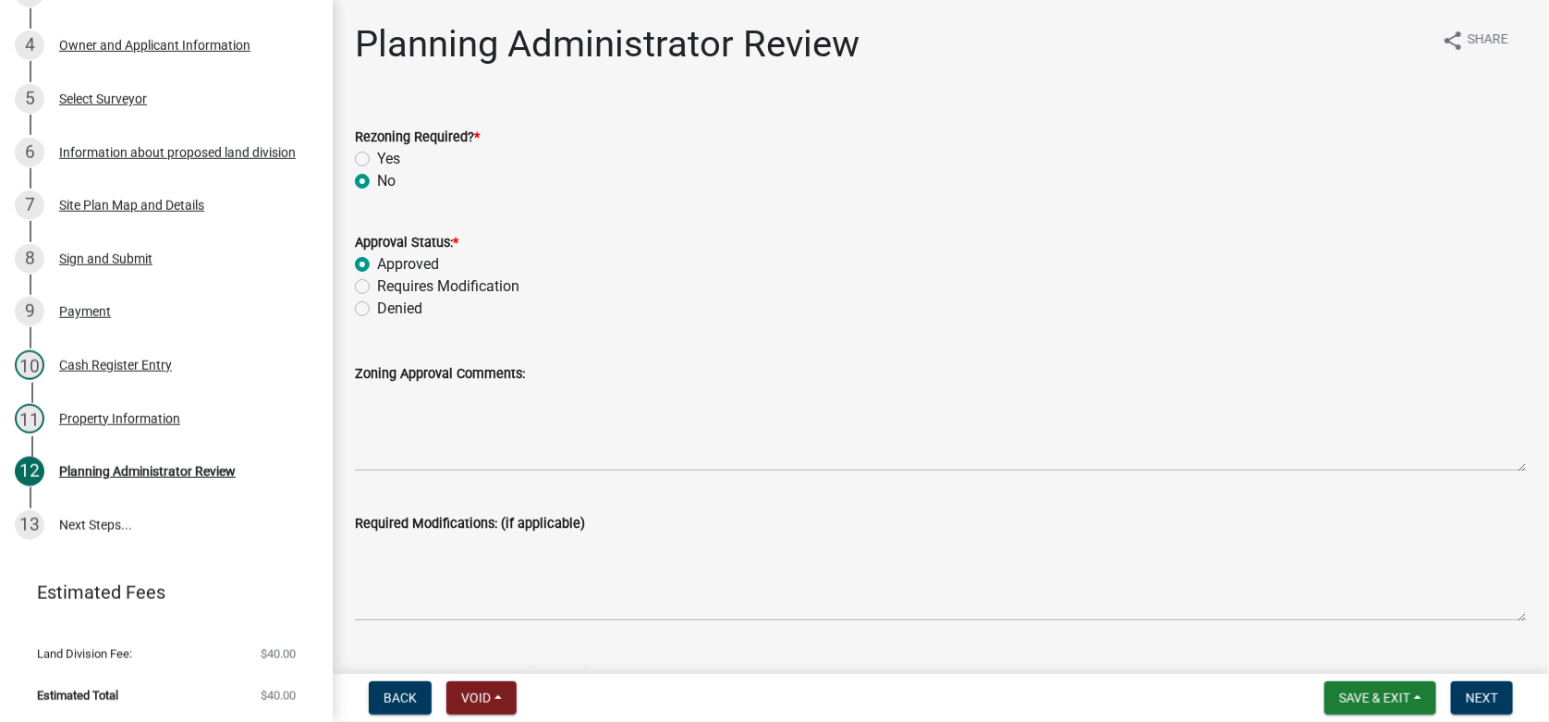
radio input "true"
click at [1468, 696] on span "Next" at bounding box center [1481, 697] width 32 height 15
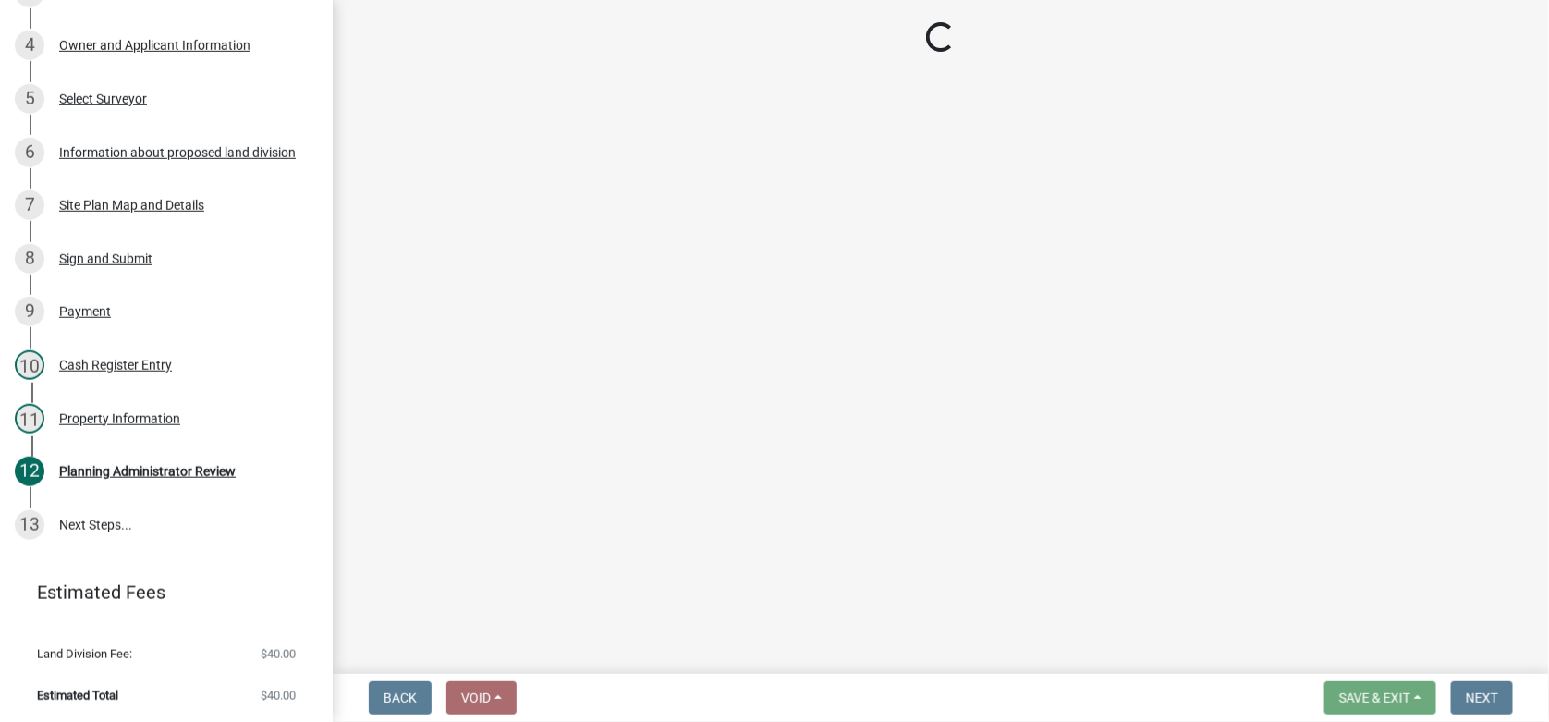
scroll to position [684, 0]
